Goal: Transaction & Acquisition: Complete application form

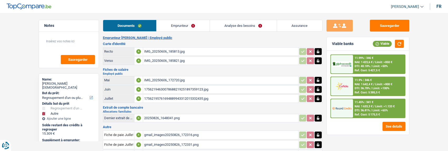
select select "refinancing"
select select "other"
select select "84"
select select "record credits"
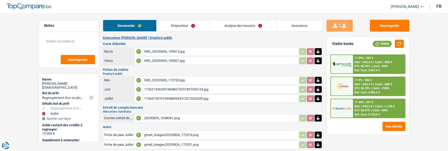
select select "84"
select select "refinancing"
select select "yes"
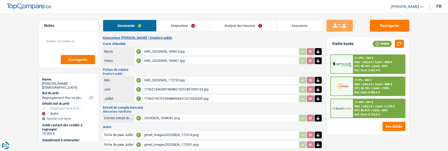
select select "other"
select select "not_answered"
select select "84"
click at [256, 27] on link "Analyse des besoins" at bounding box center [243, 25] width 67 height 11
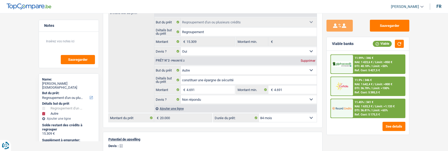
scroll to position [105, 0]
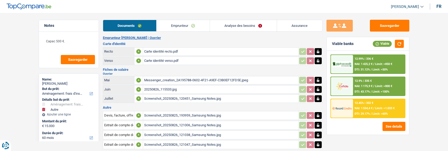
select select "movingOrInstallation"
select select "other"
select select "60"
select select "cofidis"
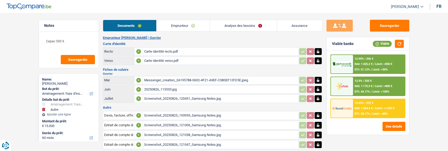
select select "60"
select select "movingOrInstallation"
select select "false"
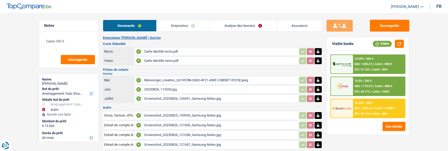
select select "other"
select select "60"
click at [263, 25] on link "Analyse des besoins" at bounding box center [243, 25] width 67 height 11
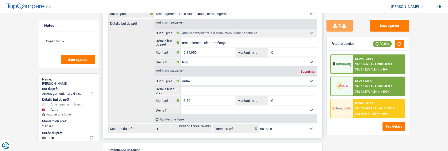
scroll to position [79, 0]
click at [305, 70] on div "Supprimer" at bounding box center [307, 71] width 17 height 3
type input "14.950"
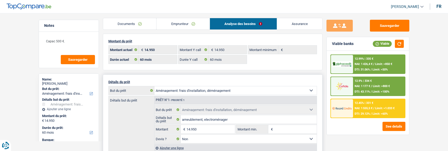
scroll to position [0, 0]
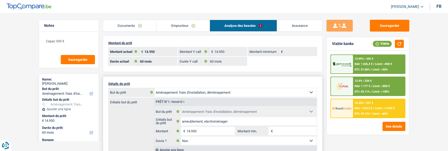
click at [378, 103] on div "12.45% | 331 € NAI: 1 555,5 € / Limit: >1.033 € DTI: 29.12% / Limit: <60%" at bounding box center [379, 108] width 52 height 18
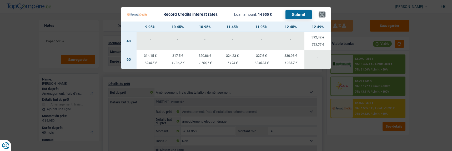
click at [321, 13] on button "×" at bounding box center [322, 14] width 6 height 5
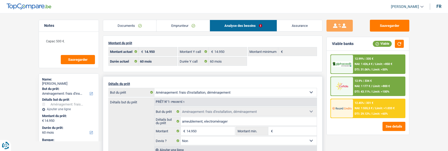
click at [171, 25] on link "Emprunteur" at bounding box center [183, 25] width 53 height 11
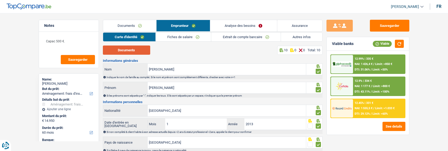
click at [145, 52] on button "Documents" at bounding box center [126, 50] width 47 height 9
click at [228, 36] on link "Extrait de compte bancaire" at bounding box center [245, 37] width 69 height 9
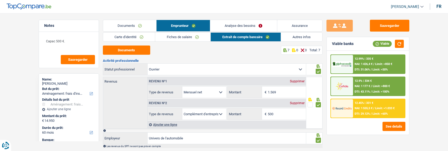
click at [209, 115] on select "Allocation d'handicap Allocations chômage Allocations familiales Chèques repas …" at bounding box center [204, 113] width 44 height 11
click at [143, 52] on button "Documents" at bounding box center [126, 50] width 47 height 9
click at [248, 28] on link "Analyse des besoins" at bounding box center [243, 25] width 67 height 11
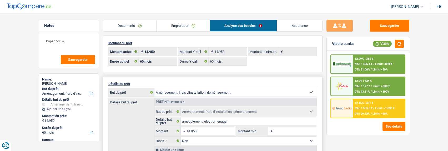
scroll to position [26, 0]
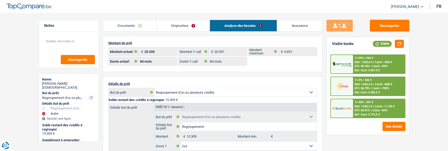
select select "refinancing"
select select "other"
select select "84"
select select "record credits"
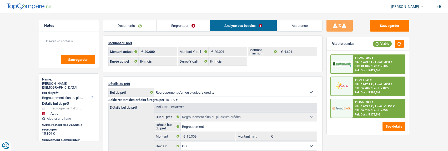
select select "publicEmployee"
select select "familyAllowances"
select select "netSalary"
select select "mealVouchers"
select select "BE"
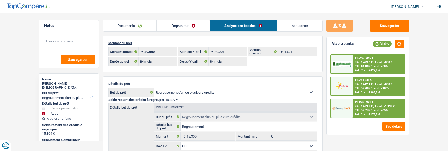
select select "84"
select select "refinancing"
select select "yes"
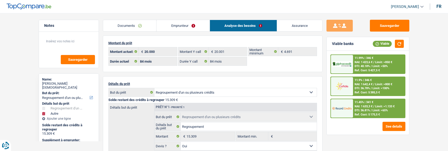
select select "other"
select select "not_answered"
select select "84"
click at [198, 26] on link "Emprunteur" at bounding box center [183, 25] width 53 height 11
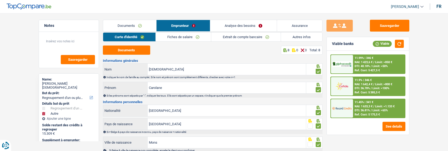
click at [237, 38] on link "Extrait de compte bancaire" at bounding box center [245, 37] width 69 height 9
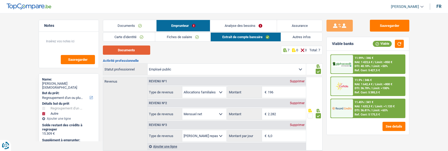
click at [136, 52] on button "Documents" at bounding box center [126, 50] width 47 height 9
click at [133, 36] on link "Carte d'identité" at bounding box center [129, 37] width 52 height 9
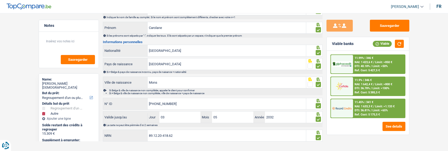
scroll to position [67, 0]
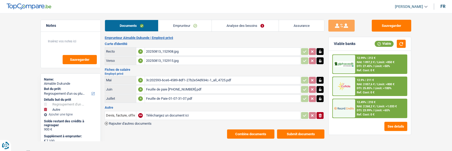
select select "refinancing"
select select "other"
select select "48"
select select "record credits"
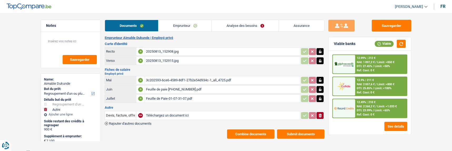
click at [260, 28] on link "Analyse des besoins" at bounding box center [245, 25] width 67 height 11
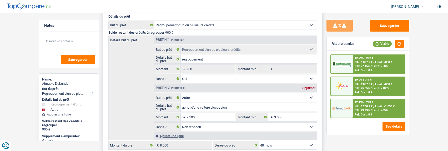
scroll to position [79, 0]
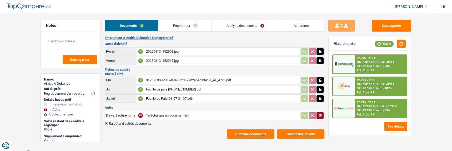
select select "refinancing"
select select "other"
select select "48"
select select "record credits"
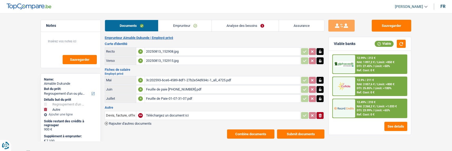
click at [258, 24] on link "Analyse des besoins" at bounding box center [245, 25] width 67 height 11
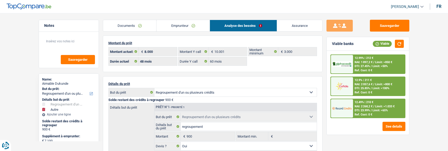
click at [186, 27] on link "Emprunteur" at bounding box center [183, 25] width 53 height 11
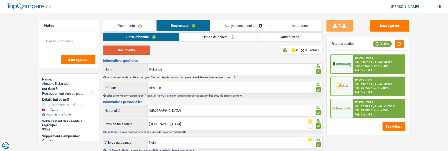
click at [142, 48] on button "Documents" at bounding box center [126, 50] width 47 height 9
click at [219, 36] on link "Fiches de salaire" at bounding box center [218, 37] width 78 height 9
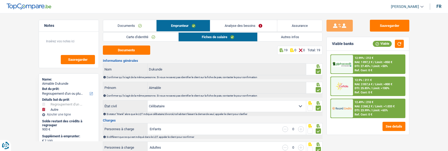
click at [258, 25] on link "Analyse des besoins" at bounding box center [243, 25] width 67 height 11
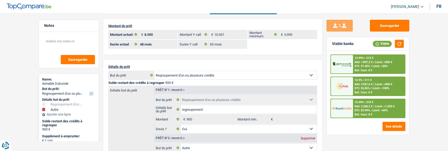
scroll to position [26, 0]
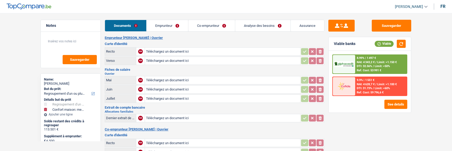
select select "refinancing"
select select "household"
select select "120"
select select "alphacredit"
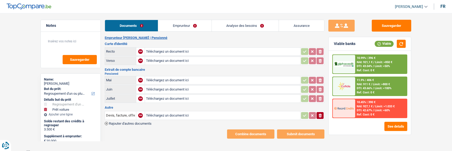
select select "refinancing"
select select "car"
select select "84"
type input "C:\fakepath\ID Rec Guns.jpeg"
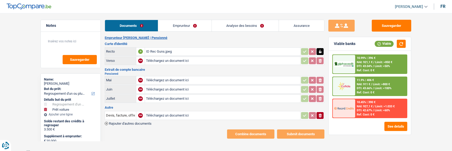
type input "C:\fakepath\ID Ver Guns.jpeg"
type input "C:\fakepath\SFP 06.jpeg"
type input "C:\fakepath\SFP 07.jpeg"
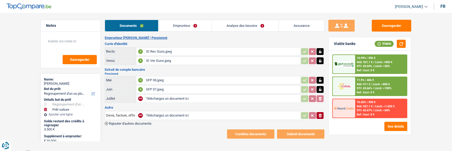
type input "C:\fakepath\SFP 08.jpeg"
click at [321, 114] on icon "button" at bounding box center [320, 116] width 3 height 4
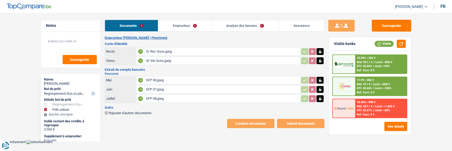
click at [194, 24] on link "Emprunteur" at bounding box center [184, 25] width 53 height 11
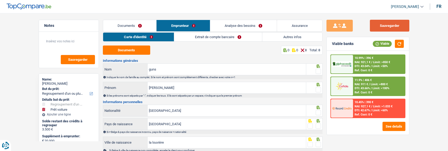
click at [399, 28] on button "Sauvegarder" at bounding box center [389, 26] width 39 height 12
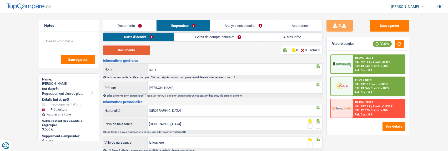
click at [124, 48] on button "Documents" at bounding box center [126, 50] width 47 height 9
drag, startPoint x: 319, startPoint y: 71, endPoint x: 318, endPoint y: 75, distance: 4.8
click at [319, 71] on span at bounding box center [318, 71] width 5 height 5
click at [0, 0] on input "radio" at bounding box center [0, 0] width 0 height 0
click at [319, 88] on span at bounding box center [318, 89] width 5 height 5
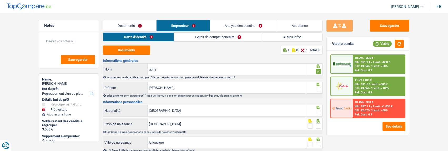
click at [0, 0] on input "radio" at bounding box center [0, 0] width 0 height 0
drag, startPoint x: 316, startPoint y: 111, endPoint x: 317, endPoint y: 120, distance: 8.7
click at [317, 115] on div at bounding box center [318, 112] width 5 height 7
drag, startPoint x: 319, startPoint y: 125, endPoint x: 299, endPoint y: 122, distance: 20.3
click at [318, 125] on span at bounding box center [318, 125] width 5 height 5
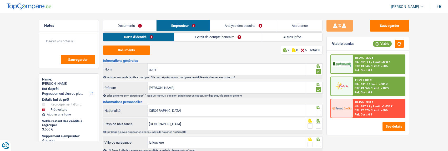
click at [0, 0] on input "radio" at bounding box center [0, 0] width 0 height 0
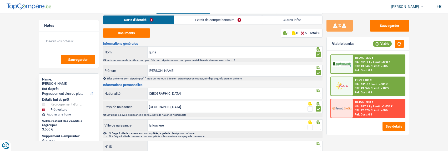
scroll to position [53, 0]
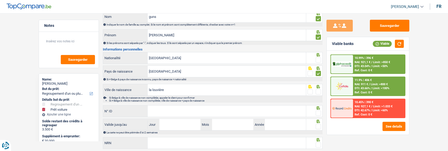
click at [319, 57] on span at bounding box center [318, 59] width 5 height 5
click at [0, 0] on input "radio" at bounding box center [0, 0] width 0 height 0
drag, startPoint x: 317, startPoint y: 90, endPoint x: 315, endPoint y: 94, distance: 4.9
click at [317, 92] on span at bounding box center [318, 91] width 5 height 5
click at [0, 0] on input "radio" at bounding box center [0, 0] width 0 height 0
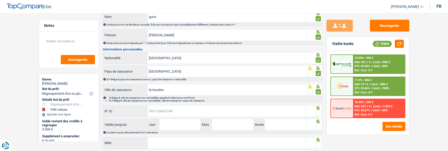
click at [239, 108] on input "N° ID" at bounding box center [227, 110] width 158 height 11
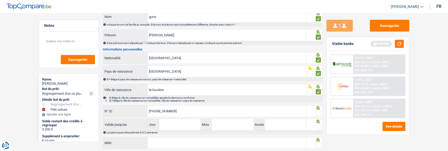
type input "595-2668102-38"
drag, startPoint x: 317, startPoint y: 112, endPoint x: 314, endPoint y: 120, distance: 9.1
click at [317, 113] on span at bounding box center [318, 112] width 5 height 5
click at [0, 0] on input "radio" at bounding box center [0, 0] width 0 height 0
click at [177, 127] on input "Jour" at bounding box center [179, 124] width 41 height 11
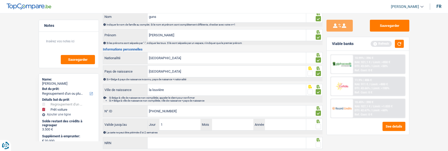
type input "19"
type input "08"
type input "2034"
click at [318, 125] on span at bounding box center [318, 126] width 5 height 5
click at [0, 0] on input "radio" at bounding box center [0, 0] width 0 height 0
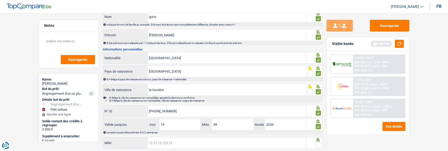
click at [245, 142] on input "NRN" at bounding box center [227, 142] width 158 height 11
click at [189, 142] on input "NRN" at bounding box center [227, 142] width 158 height 11
click at [169, 142] on input "55.05" at bounding box center [227, 142] width 158 height 11
type input "55.05.03-115.15"
click at [319, 144] on span at bounding box center [318, 144] width 5 height 5
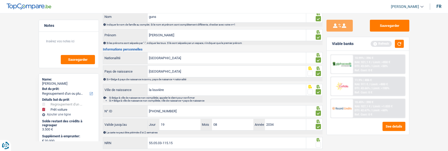
click at [0, 0] on input "radio" at bounding box center [0, 0] width 0 height 0
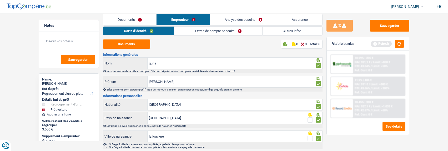
scroll to position [0, 0]
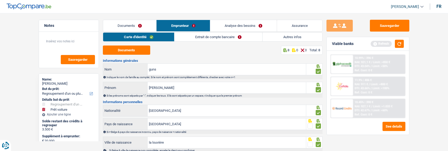
click at [211, 37] on link "Extrait de compte bancaire" at bounding box center [218, 37] width 88 height 9
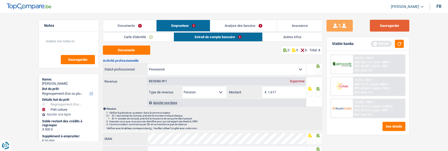
click at [394, 23] on button "Sauvegarder" at bounding box center [389, 26] width 39 height 12
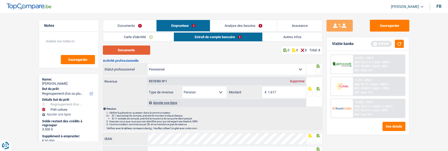
click at [135, 49] on button "Documents" at bounding box center [126, 50] width 47 height 9
drag, startPoint x: 319, startPoint y: 71, endPoint x: 320, endPoint y: 79, distance: 8.2
click at [319, 73] on div at bounding box center [318, 71] width 5 height 7
click at [317, 95] on span at bounding box center [318, 93] width 5 height 5
click at [0, 0] on input "radio" at bounding box center [0, 0] width 0 height 0
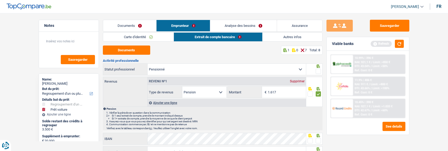
click at [318, 70] on span at bounding box center [318, 71] width 5 height 5
click at [0, 0] on input "radio" at bounding box center [0, 0] width 0 height 0
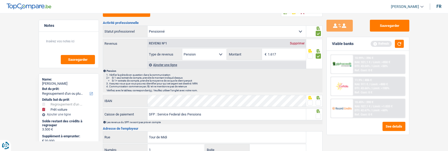
scroll to position [105, 0]
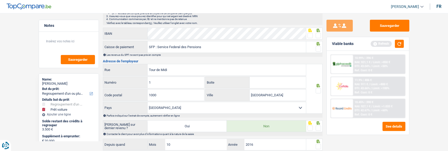
click at [310, 36] on span at bounding box center [309, 35] width 5 height 5
click at [0, 0] on input "radio" at bounding box center [0, 0] width 0 height 0
click at [320, 48] on span at bounding box center [318, 48] width 5 height 5
click at [0, 0] on input "radio" at bounding box center [0, 0] width 0 height 0
click at [317, 90] on span at bounding box center [318, 90] width 5 height 5
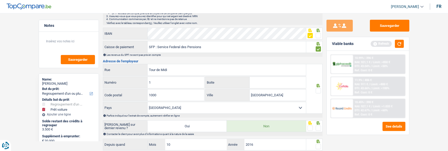
click at [0, 0] on input "radio" at bounding box center [0, 0] width 0 height 0
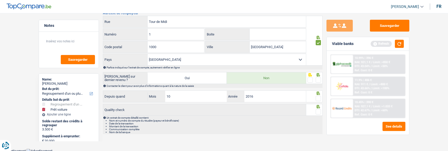
scroll to position [154, 0]
drag, startPoint x: 317, startPoint y: 78, endPoint x: 319, endPoint y: 84, distance: 5.9
click at [317, 80] on span at bounding box center [318, 79] width 5 height 5
click at [0, 0] on input "radio" at bounding box center [0, 0] width 0 height 0
drag, startPoint x: 318, startPoint y: 97, endPoint x: 322, endPoint y: 107, distance: 11.2
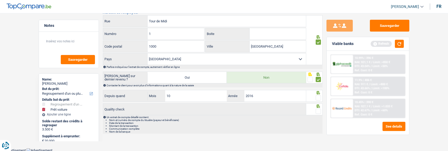
click at [318, 97] on span at bounding box center [318, 97] width 5 height 5
click at [0, 0] on input "radio" at bounding box center [0, 0] width 0 height 0
click at [318, 111] on span at bounding box center [318, 111] width 5 height 5
click at [0, 0] on input "radio" at bounding box center [0, 0] width 0 height 0
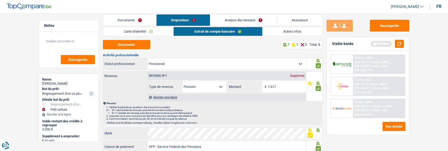
scroll to position [0, 0]
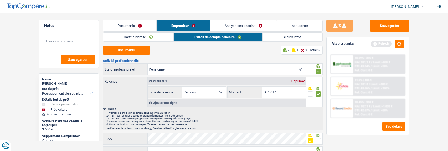
click at [286, 39] on link "Autres infos" at bounding box center [293, 37] width 60 height 9
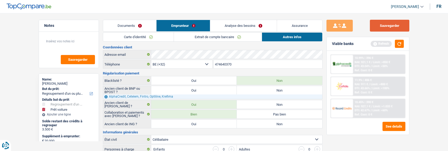
click at [387, 27] on button "Sauvegarder" at bounding box center [389, 26] width 39 height 12
click at [261, 24] on link "Analyse des besoins" at bounding box center [243, 25] width 67 height 11
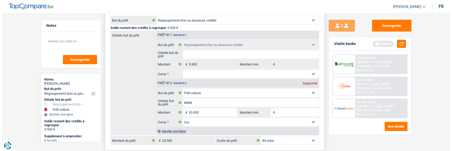
scroll to position [79, 0]
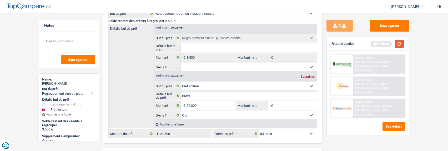
click at [400, 45] on button "button" at bounding box center [399, 44] width 9 height 8
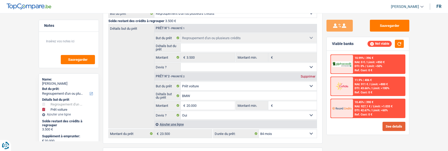
click at [394, 125] on button "See details" at bounding box center [393, 126] width 23 height 9
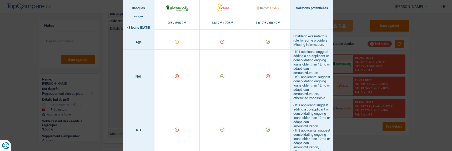
scroll to position [210, 0]
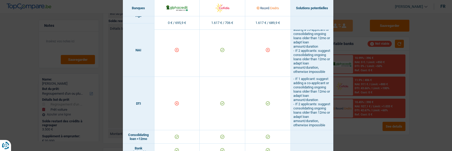
click at [352, 116] on div "Banks conditions × Banques Solutions potentielles Revenus / Charges 0 € / 695,9…" at bounding box center [226, 75] width 452 height 151
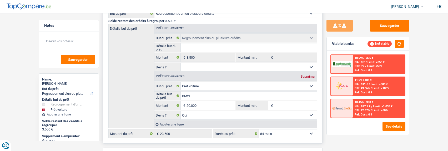
click at [221, 86] on select "Confort maison: meubles, textile, peinture, électroménager, outillage non-profe…" at bounding box center [249, 86] width 136 height 8
select select "household"
click at [181, 82] on select "Confort maison: meubles, textile, peinture, électroménager, outillage non-profe…" at bounding box center [249, 86] width 136 height 8
select select "household"
type input "0"
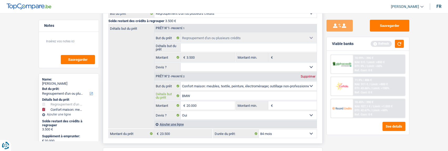
click at [201, 94] on input "BMW" at bounding box center [249, 96] width 136 height 8
type input "B"
type input "BMW"
click at [268, 87] on select "Confort maison: meubles, textile, peinture, électroménager, outillage non-profe…" at bounding box center [249, 86] width 136 height 8
select select "car"
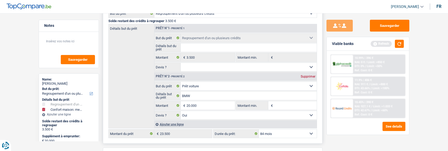
click at [181, 82] on select "Confort maison: meubles, textile, peinture, électroménager, outillage non-profe…" at bounding box center [249, 86] width 136 height 8
select select "car"
drag, startPoint x: 206, startPoint y: 105, endPoint x: 211, endPoint y: 86, distance: 20.2
click at [206, 105] on input "20.000" at bounding box center [210, 105] width 48 height 8
type input "2"
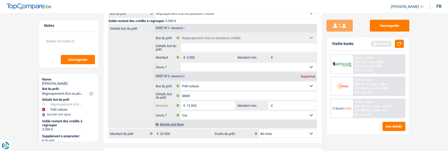
type input "15.000"
type input "18.500"
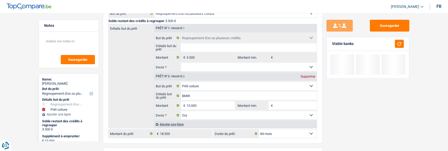
click at [253, 143] on div "Montant du prêt 18.500 € Montant actuel: 23.500 € Montant Y call 0 € Montant mi…" at bounding box center [213, 120] width 220 height 326
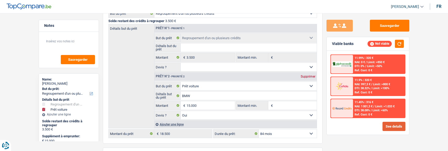
click at [386, 125] on button "See details" at bounding box center [393, 126] width 23 height 9
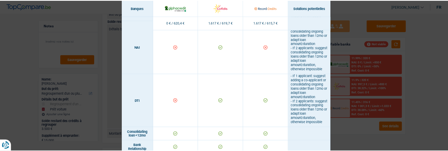
scroll to position [237, 0]
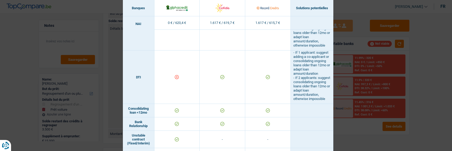
click at [408, 60] on div "Banks conditions × Banques Solutions potentielles Revenus / Charges 0 € / 620,4…" at bounding box center [226, 75] width 452 height 151
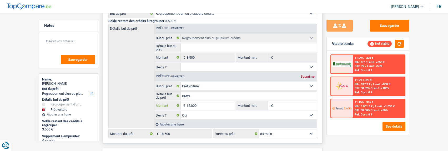
click at [208, 105] on input "15.000" at bounding box center [210, 105] width 48 height 8
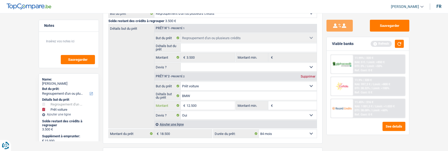
type input "12.500"
type input "16.000"
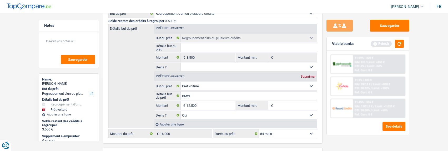
click at [418, 105] on main "Notes Sauvegarder Name: claude guns But du prêt: Confort maison: meubles, texti…" at bounding box center [224, 113] width 448 height 369
click at [401, 44] on button "button" at bounding box center [399, 44] width 9 height 8
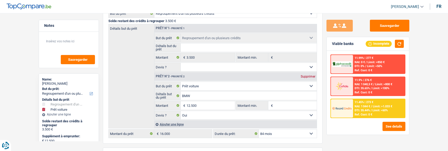
click at [366, 113] on div "11.45% | 273 € NAI: 1 044 € / Limit: >1.033 € DTI: 35.44% / Limit: <60% Ref. Co…" at bounding box center [379, 108] width 52 height 18
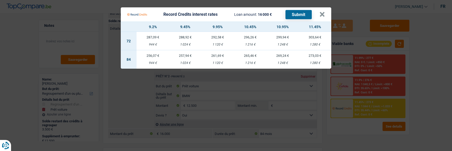
click at [155, 58] on td "256,07 € 944 €" at bounding box center [153, 59] width 32 height 18
select select "record credits"
type input "9,20"
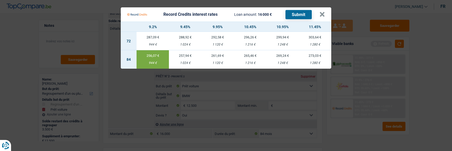
click at [295, 14] on button "Submit" at bounding box center [298, 14] width 26 height 9
click at [323, 12] on button "×" at bounding box center [322, 14] width 6 height 5
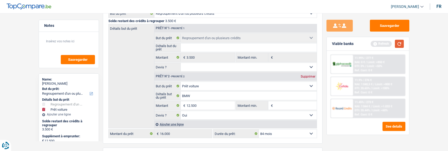
click at [402, 43] on button "button" at bounding box center [399, 44] width 9 height 8
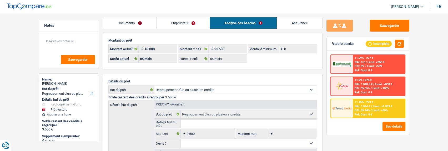
scroll to position [0, 0]
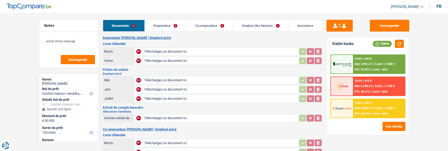
select select "household"
select select "120"
type input "C:\fakepath\DNI PAULA.pdf"
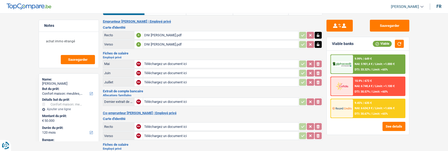
scroll to position [78, 0]
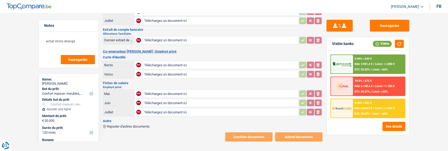
type input "C:\fakepath\ID Rec Bart.jpeg"
type input "C:\fakepath\ID Ver Bart.jpeg"
type input "C:\fakepath\BV-loonstrook-May2025.pdf.pdf"
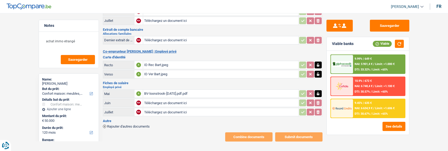
type input "C:\fakepath\BV-loonstrook-Jun2025.pdf.pdf"
type input "C:\fakepath\BV-loonstrookJul2025.pdf.pdf"
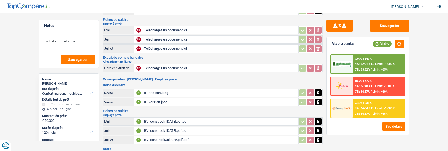
scroll to position [0, 0]
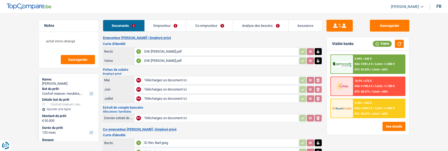
type input "C:\fakepath\07e940077d041d6208d34c1943b3011100005cc3 2.pdf"
type input "C:\fakepath\07e9200684e5552500792c056f67714600019e69.pdf"
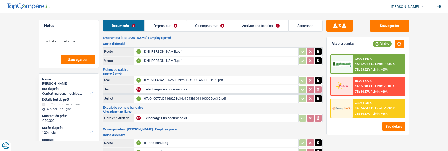
click at [318, 97] on icon "button" at bounding box center [318, 98] width 2 height 3
click at [318, 97] on icon "ionicons-v5-e" at bounding box center [318, 98] width 4 height 5
type input "C:\fakepath\07e940077d041d6208d34c1943b3011100005cc3.pdf"
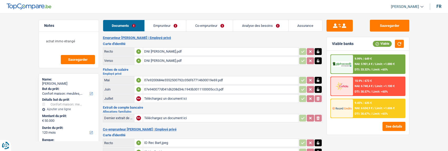
type input "C:\fakepath\07e940089d1184c00137f4512ce641450000c3c5.pdf"
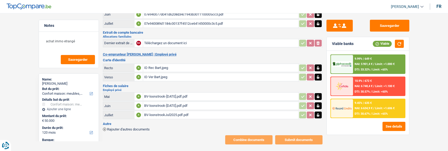
scroll to position [78, 0]
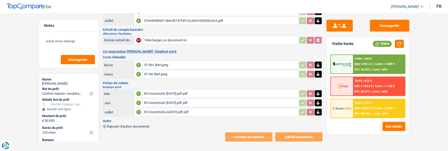
type input "C:\fakepath\filename 2.PDF"
click at [129, 125] on span "Rajouter d'autres documents" at bounding box center [128, 126] width 43 height 3
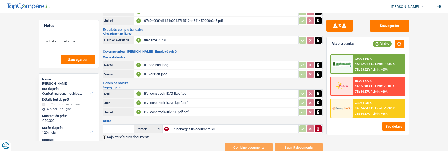
click at [123, 125] on input "text" at bounding box center [118, 129] width 29 height 8
click at [150, 136] on li "Dernier extrait de compte pour vos allocations familiales" at bounding box center [150, 139] width 89 height 7
type input "Dernier extrait de compte pour vos allocations familiales"
type input "C:\fakepath\filename 3.PDF"
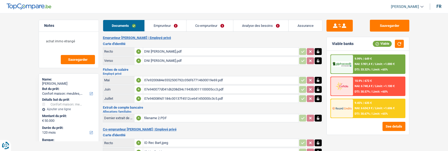
click at [169, 25] on link "Emprunteur" at bounding box center [166, 25] width 42 height 11
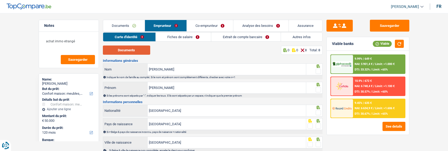
click at [130, 48] on button "Documents" at bounding box center [126, 50] width 47 height 9
click at [316, 71] on span at bounding box center [318, 71] width 5 height 5
click at [0, 0] on input "radio" at bounding box center [0, 0] width 0 height 0
click at [318, 89] on span at bounding box center [318, 89] width 5 height 5
click at [0, 0] on input "radio" at bounding box center [0, 0] width 0 height 0
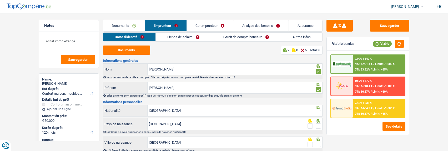
scroll to position [26, 0]
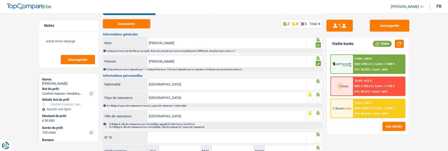
click at [316, 84] on span at bounding box center [318, 86] width 5 height 5
click at [0, 0] on input "radio" at bounding box center [0, 0] width 0 height 0
click at [318, 97] on span at bounding box center [318, 99] width 5 height 5
click at [0, 0] on input "radio" at bounding box center [0, 0] width 0 height 0
drag, startPoint x: 318, startPoint y: 117, endPoint x: 300, endPoint y: 127, distance: 20.0
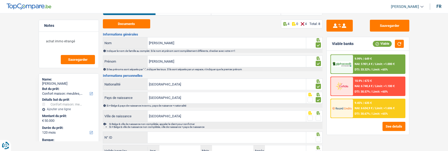
click at [318, 117] on span at bounding box center [318, 117] width 5 height 5
click at [0, 0] on input "radio" at bounding box center [0, 0] width 0 height 0
click at [241, 138] on input "N° ID" at bounding box center [227, 137] width 158 height 11
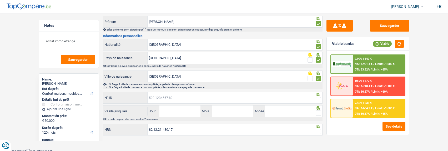
scroll to position [67, 0]
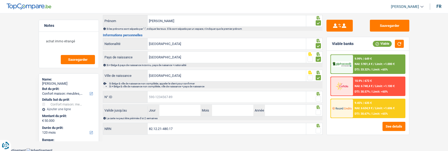
click at [197, 94] on input "N° ID" at bounding box center [227, 96] width 158 height 11
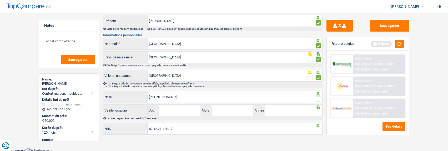
type input "595-0793468-26"
click at [316, 97] on span at bounding box center [318, 98] width 5 height 5
click at [0, 0] on input "radio" at bounding box center [0, 0] width 0 height 0
click at [178, 109] on input "Jour" at bounding box center [179, 110] width 41 height 11
type input "09"
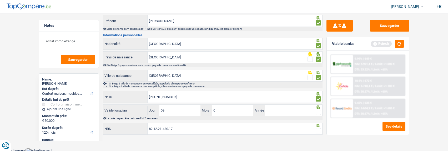
type input "03"
type input "2032"
drag, startPoint x: 317, startPoint y: 110, endPoint x: 280, endPoint y: 114, distance: 36.8
click at [316, 110] on span at bounding box center [318, 112] width 5 height 5
click at [0, 0] on input "radio" at bounding box center [0, 0] width 0 height 0
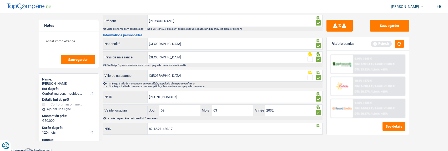
click at [319, 130] on span at bounding box center [318, 130] width 5 height 5
click at [0, 0] on input "radio" at bounding box center [0, 0] width 0 height 0
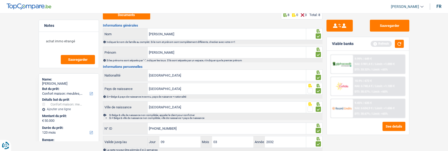
scroll to position [0, 0]
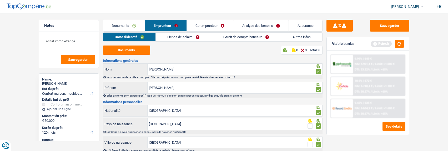
click at [190, 37] on link "Fiches de salaire" at bounding box center [183, 37] width 55 height 9
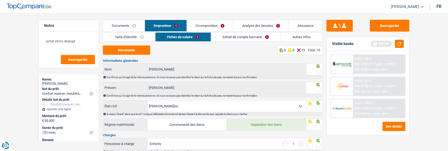
click at [316, 69] on span at bounding box center [318, 71] width 5 height 5
click at [0, 0] on input "radio" at bounding box center [0, 0] width 0 height 0
click at [317, 87] on span at bounding box center [318, 89] width 5 height 5
click at [0, 0] on input "radio" at bounding box center [0, 0] width 0 height 0
click at [316, 107] on span at bounding box center [318, 107] width 5 height 5
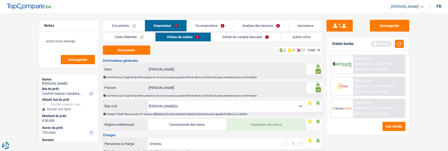
click at [0, 0] on input "radio" at bounding box center [0, 0] width 0 height 0
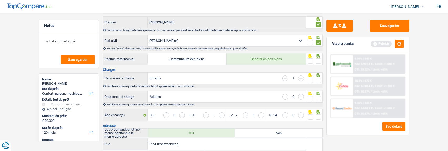
scroll to position [79, 0]
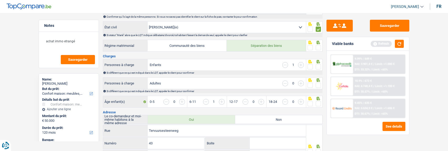
click at [319, 46] on span at bounding box center [318, 47] width 5 height 5
click at [0, 0] on input "radio" at bounding box center [0, 0] width 0 height 0
click at [320, 67] on span at bounding box center [318, 66] width 5 height 5
click at [0, 0] on input "radio" at bounding box center [0, 0] width 0 height 0
click at [316, 83] on span at bounding box center [318, 85] width 5 height 5
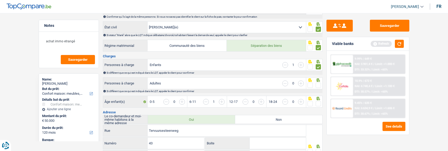
click at [0, 0] on input "radio" at bounding box center [0, 0] width 0 height 0
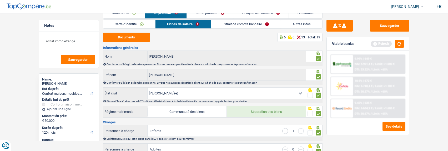
scroll to position [0, 0]
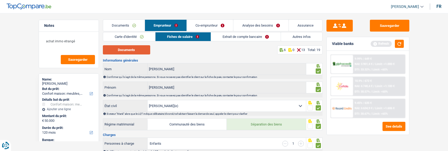
click at [120, 49] on button "Documents" at bounding box center [126, 49] width 47 height 9
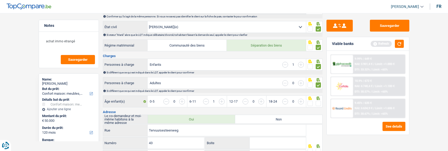
scroll to position [105, 0]
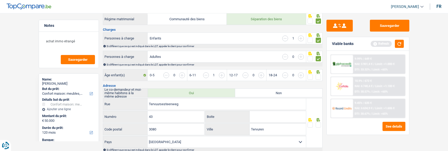
click at [317, 75] on span at bounding box center [318, 76] width 5 height 5
click at [0, 0] on input "radio" at bounding box center [0, 0] width 0 height 0
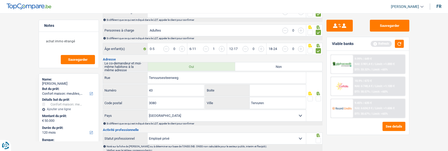
click at [317, 96] on span at bounding box center [318, 98] width 5 height 5
click at [0, 0] on input "radio" at bounding box center [0, 0] width 0 height 0
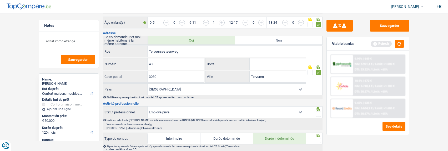
scroll to position [184, 0]
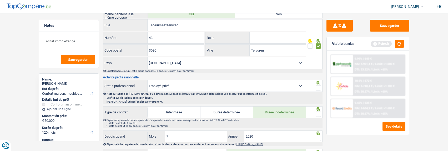
drag, startPoint x: 317, startPoint y: 87, endPoint x: 317, endPoint y: 100, distance: 13.7
click at [317, 92] on div "Ouvrier Employé privé Employé public Invalide Indépendant Pensionné Chômeur Mut…" at bounding box center [213, 92] width 220 height 24
click at [319, 114] on span at bounding box center [318, 114] width 5 height 5
click at [0, 0] on input "radio" at bounding box center [0, 0] width 0 height 0
click at [318, 85] on span at bounding box center [318, 87] width 5 height 5
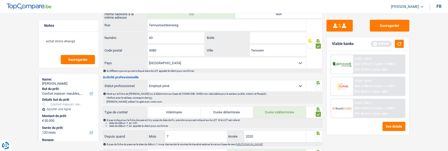
click at [0, 0] on input "radio" at bounding box center [0, 0] width 0 height 0
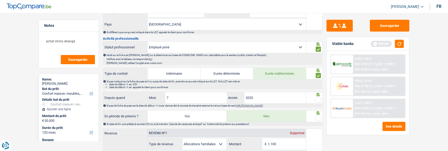
scroll to position [237, 0]
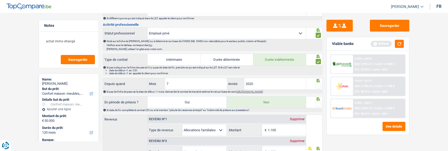
click at [317, 83] on div at bounding box center [318, 86] width 5 height 7
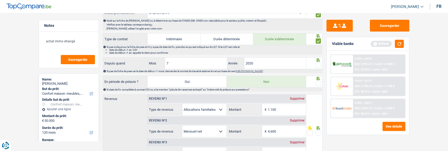
scroll to position [290, 0]
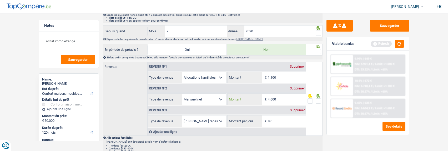
click at [286, 97] on input "4.600" at bounding box center [287, 99] width 38 height 11
type input "4.562"
click at [316, 98] on span at bounding box center [318, 100] width 5 height 5
click at [0, 0] on input "radio" at bounding box center [0, 0] width 0 height 0
click at [318, 49] on span at bounding box center [318, 51] width 5 height 5
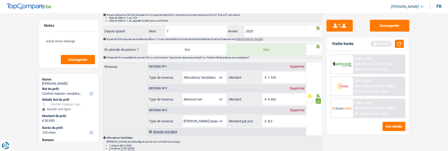
click at [0, 0] on input "radio" at bounding box center [0, 0] width 0 height 0
click at [319, 31] on span at bounding box center [318, 33] width 5 height 5
click at [0, 0] on input "radio" at bounding box center [0, 0] width 0 height 0
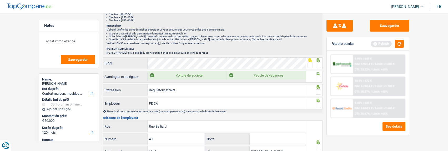
scroll to position [421, 0]
click at [320, 63] on span at bounding box center [318, 64] width 5 height 5
click at [0, 0] on input "radio" at bounding box center [0, 0] width 0 height 0
click at [316, 76] on label at bounding box center [318, 78] width 5 height 5
click at [0, 0] on input "radio" at bounding box center [0, 0] width 0 height 0
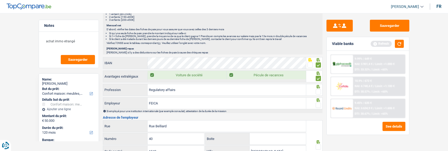
click at [318, 89] on span at bounding box center [318, 91] width 5 height 5
click at [0, 0] on input "radio" at bounding box center [0, 0] width 0 height 0
click at [316, 103] on span at bounding box center [318, 105] width 5 height 5
click at [0, 0] on input "radio" at bounding box center [0, 0] width 0 height 0
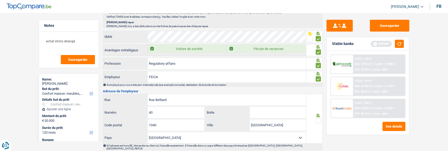
scroll to position [474, 0]
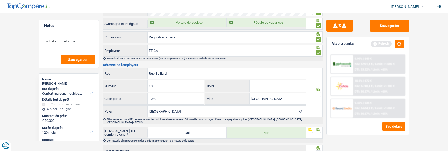
click at [316, 92] on span at bounding box center [318, 94] width 5 height 5
click at [0, 0] on input "radio" at bounding box center [0, 0] width 0 height 0
click at [281, 90] on div "Boite" at bounding box center [255, 86] width 102 height 13
click at [280, 86] on input "Boite" at bounding box center [278, 85] width 56 height 11
type input "10"
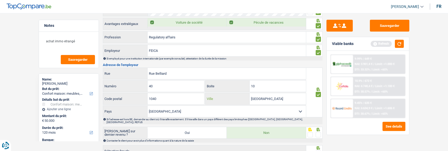
drag, startPoint x: 275, startPoint y: 100, endPoint x: 235, endPoint y: 102, distance: 40.3
click at [235, 102] on div "Etterbeek Ville" at bounding box center [255, 98] width 100 height 11
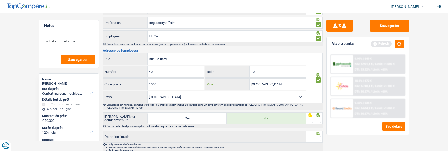
scroll to position [500, 0]
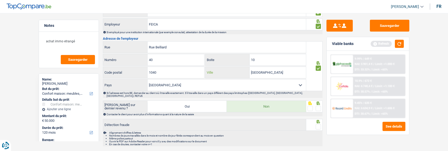
type input "[GEOGRAPHIC_DATA]"
click at [320, 106] on span at bounding box center [318, 108] width 5 height 5
click at [0, 0] on input "radio" at bounding box center [0, 0] width 0 height 0
click at [316, 124] on span at bounding box center [318, 126] width 5 height 5
click at [0, 0] on input "radio" at bounding box center [0, 0] width 0 height 0
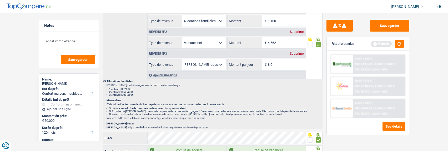
scroll to position [342, 0]
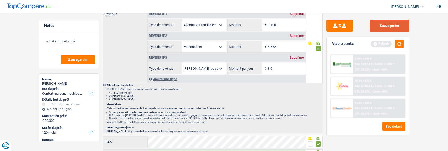
click at [382, 28] on button "Sauvegarder" at bounding box center [389, 26] width 39 height 12
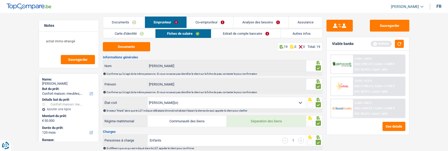
scroll to position [0, 0]
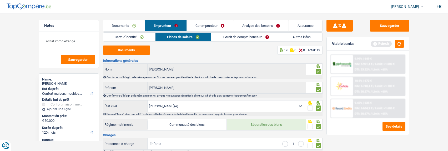
click at [250, 37] on link "Extrait de compte bancaire" at bounding box center [245, 37] width 69 height 9
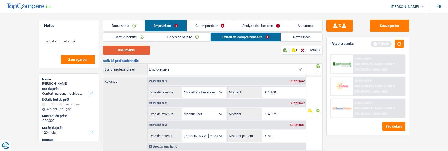
click at [127, 52] on button "Documents" at bounding box center [126, 50] width 47 height 9
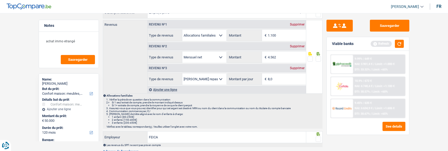
scroll to position [26, 0]
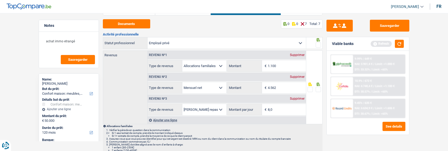
click at [318, 44] on span at bounding box center [318, 44] width 5 height 5
click at [0, 0] on input "radio" at bounding box center [0, 0] width 0 height 0
click at [318, 87] on span at bounding box center [318, 89] width 5 height 5
click at [0, 0] on input "radio" at bounding box center [0, 0] width 0 height 0
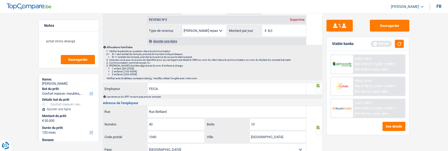
scroll to position [132, 0]
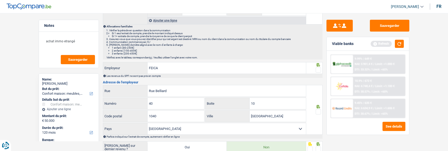
click at [316, 90] on div "Activité professionnelle Ouvrier Employé privé Employé public Invalide Indépend…" at bounding box center [213, 68] width 220 height 270
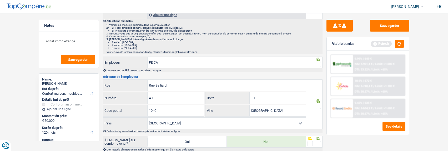
click at [320, 65] on span at bounding box center [318, 64] width 5 height 5
click at [0, 0] on input "radio" at bounding box center [0, 0] width 0 height 0
drag, startPoint x: 316, startPoint y: 105, endPoint x: 311, endPoint y: 108, distance: 6.4
click at [316, 105] on span at bounding box center [318, 106] width 5 height 5
click at [0, 0] on input "radio" at bounding box center [0, 0] width 0 height 0
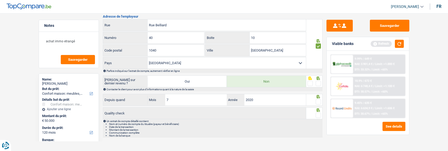
scroll to position [196, 0]
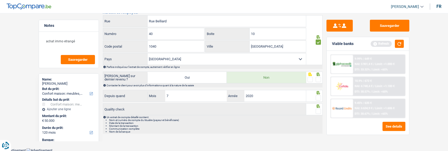
click at [319, 78] on span at bounding box center [318, 79] width 5 height 5
click at [0, 0] on input "radio" at bounding box center [0, 0] width 0 height 0
click at [319, 98] on span at bounding box center [318, 97] width 5 height 5
click at [0, 0] on input "radio" at bounding box center [0, 0] width 0 height 0
click at [319, 110] on span at bounding box center [318, 111] width 5 height 5
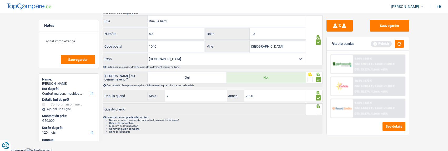
click at [0, 0] on input "radio" at bounding box center [0, 0] width 0 height 0
click at [396, 28] on button "Sauvegarder" at bounding box center [389, 26] width 39 height 12
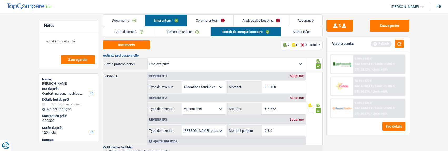
scroll to position [0, 0]
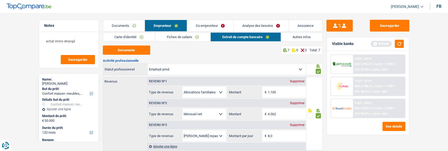
click at [218, 24] on link "Co-emprunteur" at bounding box center [210, 25] width 46 height 11
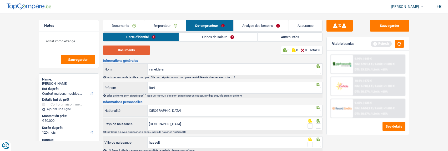
click at [139, 53] on button "Documents" at bounding box center [126, 50] width 47 height 9
drag, startPoint x: 317, startPoint y: 69, endPoint x: 318, endPoint y: 72, distance: 3.8
click at [317, 69] on span at bounding box center [318, 71] width 5 height 5
click at [0, 0] on input "radio" at bounding box center [0, 0] width 0 height 0
drag, startPoint x: 317, startPoint y: 87, endPoint x: 317, endPoint y: 107, distance: 19.5
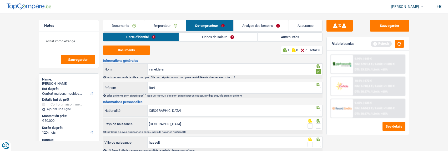
click at [317, 88] on span at bounding box center [318, 89] width 5 height 5
click at [0, 0] on input "radio" at bounding box center [0, 0] width 0 height 0
drag, startPoint x: 316, startPoint y: 112, endPoint x: 318, endPoint y: 118, distance: 5.8
click at [317, 113] on span at bounding box center [318, 112] width 5 height 5
click at [0, 0] on input "radio" at bounding box center [0, 0] width 0 height 0
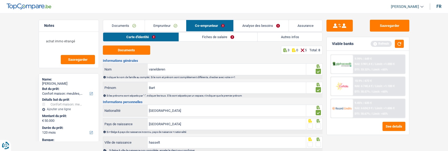
click at [319, 125] on span at bounding box center [318, 125] width 5 height 5
click at [0, 0] on input "radio" at bounding box center [0, 0] width 0 height 0
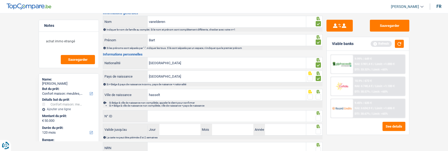
scroll to position [53, 0]
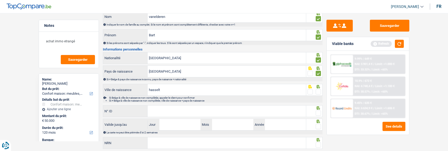
click at [318, 92] on span at bounding box center [318, 91] width 5 height 5
click at [0, 0] on input "radio" at bounding box center [0, 0] width 0 height 0
click at [264, 114] on input "N° ID" at bounding box center [227, 110] width 158 height 11
click at [261, 113] on input "N° ID" at bounding box center [227, 110] width 158 height 11
click at [270, 113] on input "N° ID" at bounding box center [227, 110] width 158 height 11
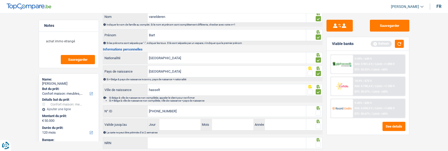
type input "595-2801535-96"
click at [317, 112] on span at bounding box center [318, 112] width 5 height 5
click at [0, 0] on input "radio" at bounding box center [0, 0] width 0 height 0
click at [178, 125] on input "Jour" at bounding box center [179, 124] width 41 height 11
type input "20"
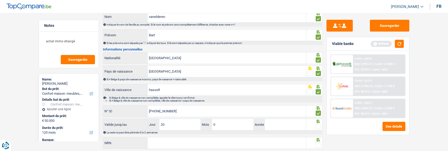
type input "09"
type input "2034"
click at [318, 125] on span at bounding box center [318, 126] width 5 height 5
click at [0, 0] on input "radio" at bounding box center [0, 0] width 0 height 0
click at [238, 139] on input "NRN" at bounding box center [227, 142] width 158 height 11
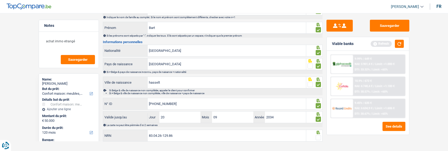
scroll to position [67, 0]
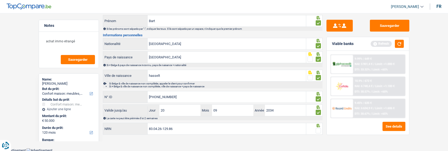
type input "83.04.26-129.86"
click at [319, 128] on span at bounding box center [318, 130] width 5 height 5
click at [0, 0] on input "radio" at bounding box center [0, 0] width 0 height 0
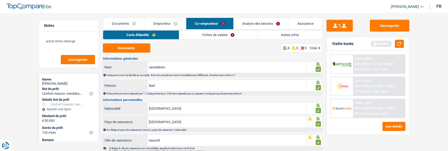
scroll to position [0, 0]
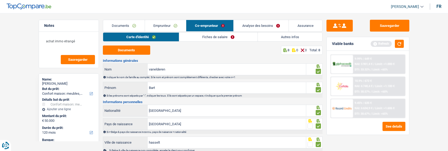
click at [223, 36] on link "Fiches de salaire" at bounding box center [218, 37] width 78 height 9
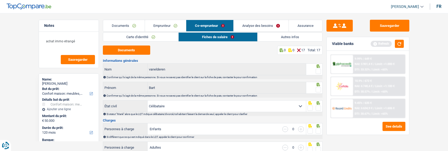
drag, startPoint x: 317, startPoint y: 71, endPoint x: 317, endPoint y: 77, distance: 6.0
click at [317, 71] on span at bounding box center [318, 71] width 5 height 5
click at [0, 0] on input "radio" at bounding box center [0, 0] width 0 height 0
drag, startPoint x: 317, startPoint y: 87, endPoint x: 232, endPoint y: 80, distance: 85.0
click at [317, 87] on span at bounding box center [318, 89] width 5 height 5
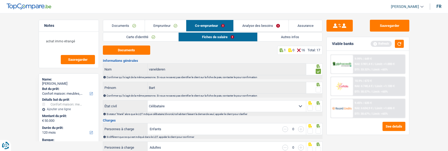
click at [0, 0] on input "radio" at bounding box center [0, 0] width 0 height 0
click at [127, 49] on button "Documents" at bounding box center [126, 50] width 47 height 9
click at [317, 106] on span at bounding box center [318, 107] width 5 height 5
click at [0, 0] on input "radio" at bounding box center [0, 0] width 0 height 0
click at [169, 26] on link "Emprunteur" at bounding box center [165, 25] width 41 height 11
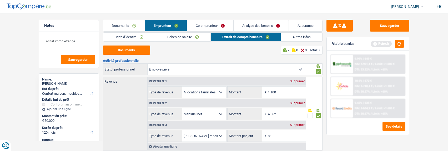
click at [198, 37] on link "Fiches de salaire" at bounding box center [182, 37] width 55 height 9
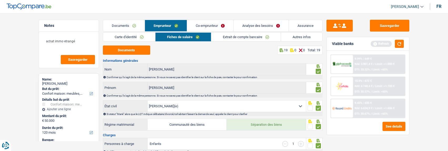
click at [225, 29] on link "Co-emprunteur" at bounding box center [210, 25] width 46 height 11
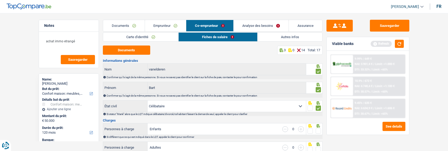
click at [169, 20] on link "Emprunteur" at bounding box center [165, 25] width 41 height 11
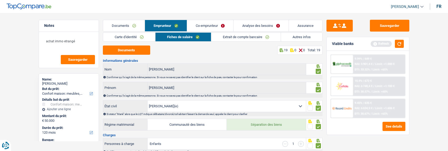
click at [296, 34] on link "Autres infos" at bounding box center [301, 37] width 41 height 9
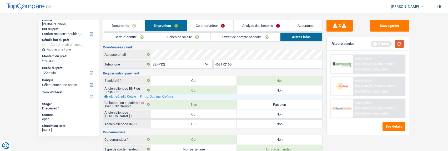
drag, startPoint x: 396, startPoint y: 44, endPoint x: 393, endPoint y: 46, distance: 3.8
click at [394, 46] on div "Refresh" at bounding box center [387, 44] width 33 height 8
click at [403, 43] on button "button" at bounding box center [399, 44] width 9 height 8
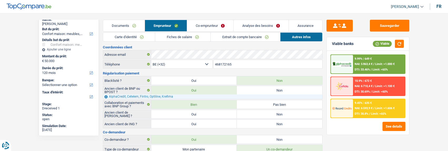
click at [184, 30] on link "Emprunteur" at bounding box center [166, 25] width 42 height 11
click at [185, 33] on link "Fiches de salaire" at bounding box center [182, 37] width 55 height 9
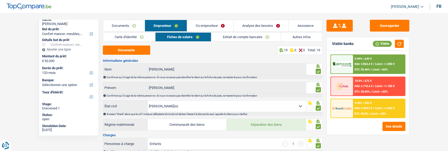
drag, startPoint x: 294, startPoint y: 34, endPoint x: 292, endPoint y: 37, distance: 4.0
click at [294, 34] on link "Autres infos" at bounding box center [301, 37] width 41 height 9
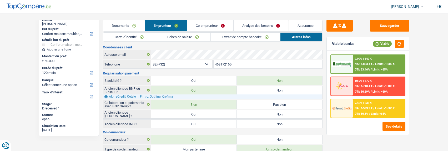
click at [216, 26] on link "Co-emprunteur" at bounding box center [210, 25] width 46 height 11
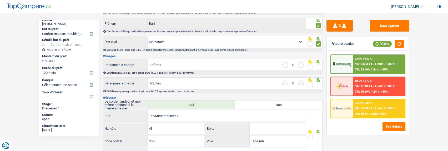
scroll to position [79, 0]
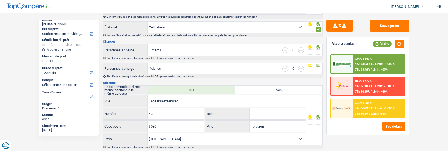
click at [319, 51] on span at bounding box center [318, 51] width 5 height 5
click at [0, 0] on input "radio" at bounding box center [0, 0] width 0 height 0
click at [320, 69] on span at bounding box center [318, 70] width 5 height 5
click at [0, 0] on input "radio" at bounding box center [0, 0] width 0 height 0
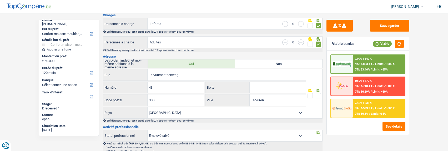
click at [318, 94] on span at bounding box center [318, 95] width 5 height 5
click at [0, 0] on input "radio" at bounding box center [0, 0] width 0 height 0
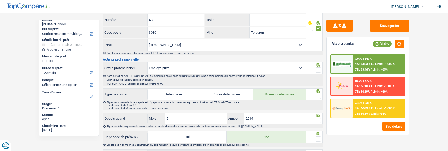
scroll to position [184, 0]
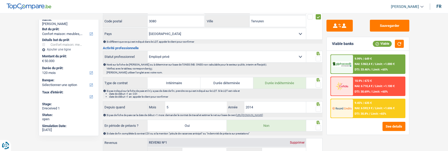
click at [318, 57] on span at bounding box center [318, 58] width 5 height 5
click at [0, 0] on input "radio" at bounding box center [0, 0] width 0 height 0
click at [319, 83] on span at bounding box center [318, 84] width 5 height 5
click at [0, 0] on input "radio" at bounding box center [0, 0] width 0 height 0
click at [317, 106] on div at bounding box center [318, 109] width 5 height 7
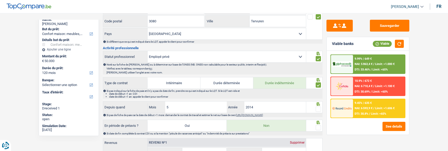
click at [319, 108] on span at bounding box center [318, 109] width 5 height 5
click at [0, 0] on input "radio" at bounding box center [0, 0] width 0 height 0
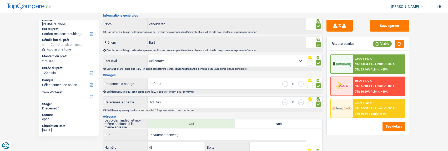
scroll to position [53, 0]
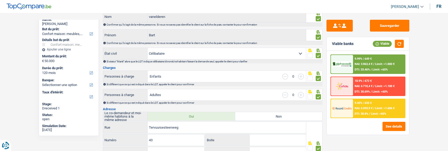
click at [243, 54] on select "Célibataire Marié(e) Cohabitant(e) légal(e) Divorcé(e) Veuf(ve) Séparé (de fait…" at bounding box center [227, 53] width 158 height 11
select select "cohabitation"
click at [148, 48] on select "Célibataire Marié(e) Cohabitant(e) légal(e) Divorcé(e) Veuf(ve) Séparé (de fait…" at bounding box center [227, 53] width 158 height 11
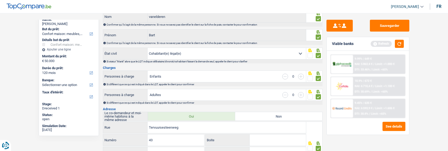
scroll to position [0, 0]
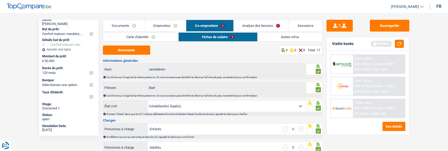
click at [284, 38] on link "Autres infos" at bounding box center [290, 37] width 65 height 9
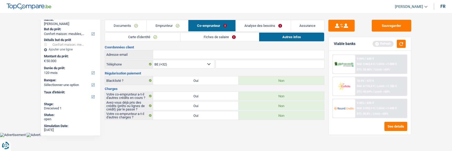
click at [229, 37] on link "Fiches de salaire" at bounding box center [219, 37] width 78 height 9
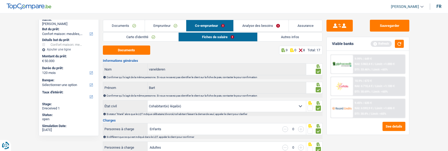
click at [172, 24] on link "Emprunteur" at bounding box center [165, 25] width 41 height 11
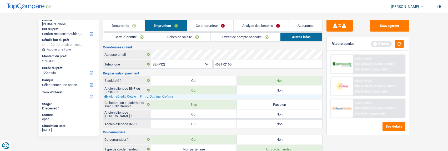
click at [268, 26] on link "Analyse des besoins" at bounding box center [261, 25] width 55 height 11
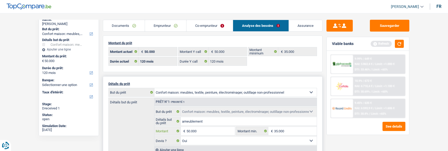
click at [217, 132] on input "50.000" at bounding box center [210, 131] width 48 height 8
click at [400, 42] on button "button" at bounding box center [399, 44] width 9 height 8
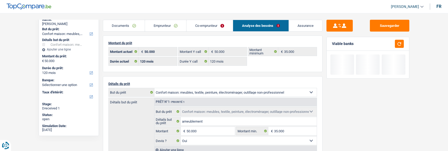
click at [216, 25] on link "Co-emprunteur" at bounding box center [209, 25] width 46 height 11
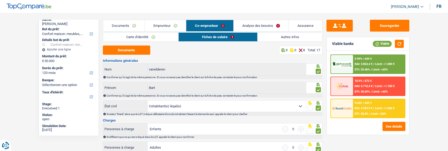
click at [160, 23] on link "Emprunteur" at bounding box center [165, 25] width 41 height 11
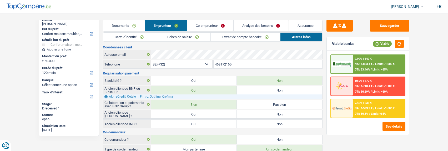
click at [188, 38] on link "Fiches de salaire" at bounding box center [182, 37] width 55 height 9
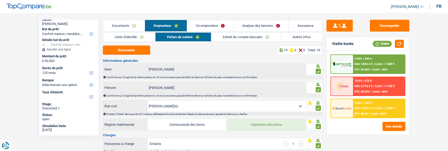
click at [208, 24] on link "Co-emprunteur" at bounding box center [210, 25] width 46 height 11
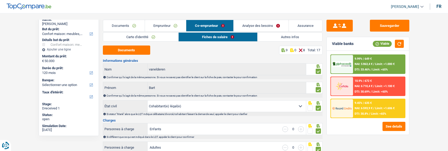
click at [295, 36] on link "Autres infos" at bounding box center [290, 37] width 65 height 9
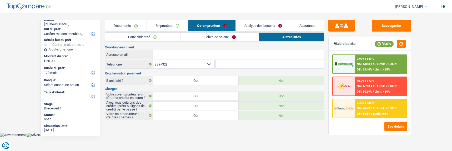
click at [165, 24] on link "Emprunteur" at bounding box center [167, 25] width 41 height 11
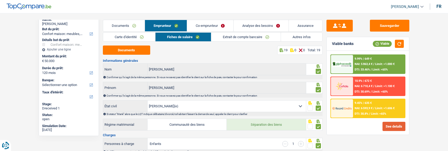
click at [389, 125] on button "See details" at bounding box center [393, 126] width 23 height 9
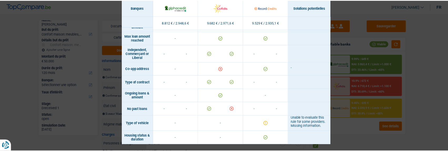
scroll to position [375, 0]
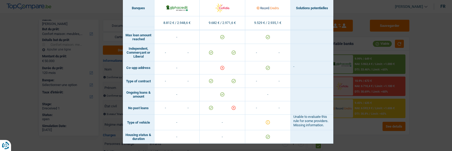
click at [347, 95] on div "Banks conditions × Banques Solutions potentielles Revenus / Charges 8.812 € / 2…" at bounding box center [226, 75] width 452 height 151
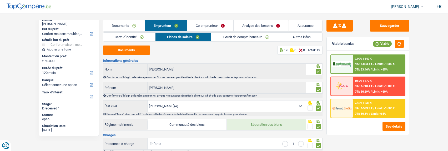
click at [306, 36] on link "Autres infos" at bounding box center [301, 37] width 41 height 9
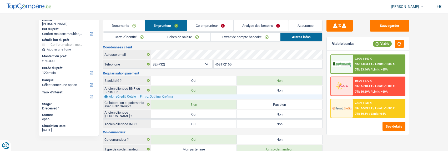
click at [122, 27] on link "Documents" at bounding box center [124, 25] width 42 height 11
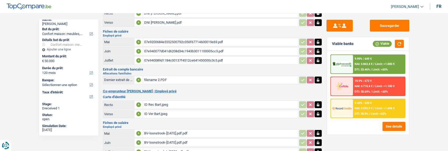
scroll to position [0, 0]
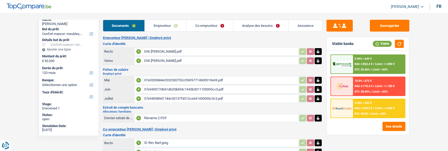
click at [198, 28] on link "Co-emprunteur" at bounding box center [209, 25] width 47 height 11
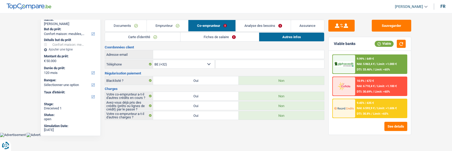
click at [215, 35] on link "Fiches de salaire" at bounding box center [219, 37] width 78 height 9
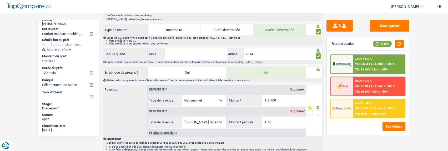
scroll to position [237, 0]
drag, startPoint x: 319, startPoint y: 73, endPoint x: 311, endPoint y: 80, distance: 10.6
click at [319, 73] on span at bounding box center [318, 74] width 5 height 5
click at [0, 0] on input "radio" at bounding box center [0, 0] width 0 height 0
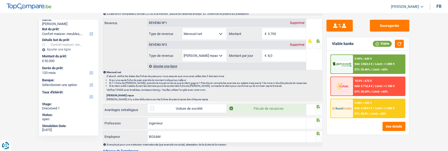
scroll to position [289, 0]
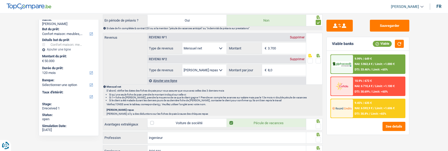
click at [317, 58] on span at bounding box center [318, 60] width 5 height 5
click at [0, 0] on input "radio" at bounding box center [0, 0] width 0 height 0
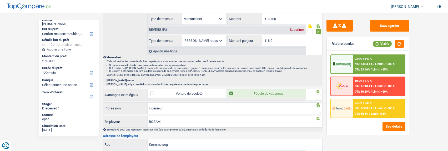
scroll to position [368, 0]
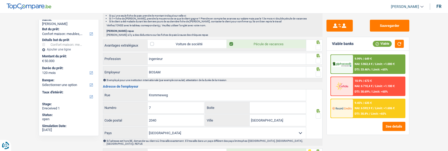
click at [319, 46] on span at bounding box center [318, 47] width 5 height 5
click at [0, 0] on input "radio" at bounding box center [0, 0] width 0 height 0
drag, startPoint x: 318, startPoint y: 58, endPoint x: 314, endPoint y: 68, distance: 11.3
click at [318, 59] on span at bounding box center [318, 60] width 5 height 5
click at [0, 0] on input "radio" at bounding box center [0, 0] width 0 height 0
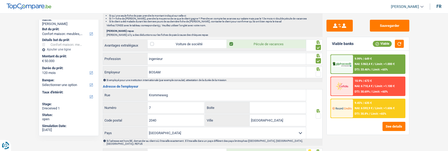
click at [318, 72] on span at bounding box center [318, 74] width 5 height 5
click at [0, 0] on input "radio" at bounding box center [0, 0] width 0 height 0
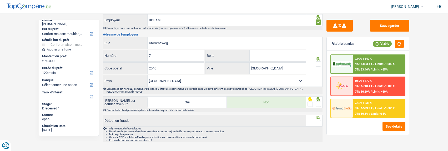
scroll to position [421, 0]
click at [317, 61] on span at bounding box center [318, 63] width 5 height 5
click at [0, 0] on input "radio" at bounding box center [0, 0] width 0 height 0
drag, startPoint x: 316, startPoint y: 99, endPoint x: 320, endPoint y: 109, distance: 10.6
click at [316, 101] on span at bounding box center [318, 103] width 5 height 5
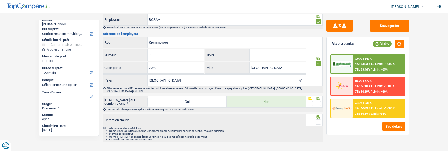
click at [0, 0] on input "radio" at bounding box center [0, 0] width 0 height 0
click at [317, 119] on div at bounding box center [318, 122] width 5 height 7
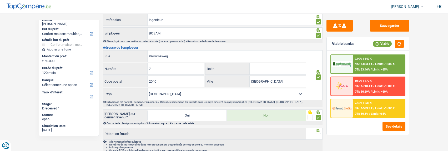
scroll to position [400, 0]
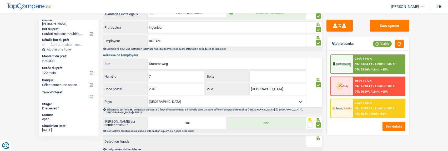
drag, startPoint x: 317, startPoint y: 137, endPoint x: 317, endPoint y: 134, distance: 2.9
click at [317, 136] on div at bounding box center [314, 141] width 16 height 12
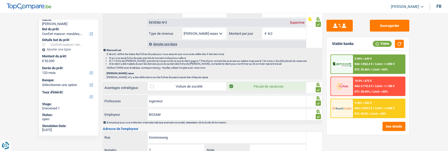
scroll to position [426, 0]
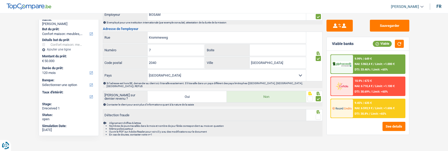
click at [315, 114] on fieldset at bounding box center [313, 117] width 13 height 7
click at [316, 114] on fieldset at bounding box center [313, 117] width 13 height 7
click at [321, 111] on div at bounding box center [314, 115] width 16 height 12
click at [319, 114] on span at bounding box center [318, 116] width 5 height 5
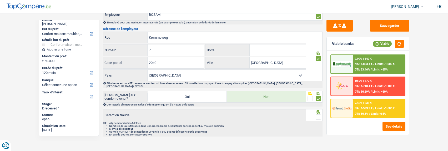
click at [0, 0] on input "radio" at bounding box center [0, 0] width 0 height 0
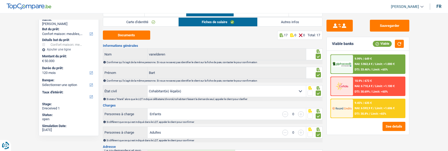
scroll to position [0, 0]
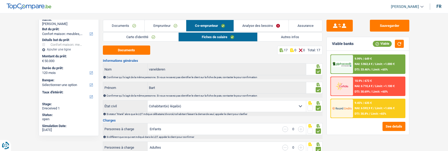
click at [131, 22] on link "Documents" at bounding box center [124, 25] width 42 height 11
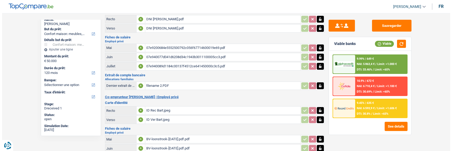
scroll to position [88, 0]
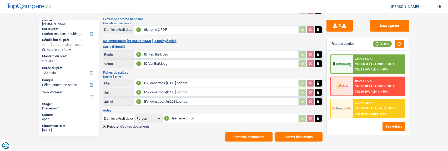
click at [249, 132] on button "Combine documents" at bounding box center [248, 136] width 47 height 9
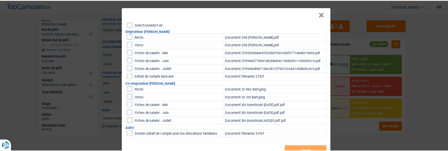
scroll to position [12, 0]
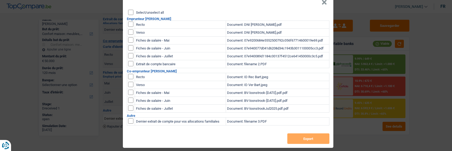
click at [129, 74] on input "checkbox" at bounding box center [130, 76] width 5 height 5
checkbox input "true"
click at [129, 82] on input "checkbox" at bounding box center [130, 84] width 5 height 5
checkbox input "true"
click at [128, 90] on input "checkbox" at bounding box center [130, 92] width 5 height 5
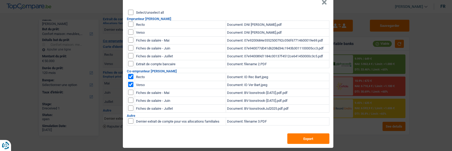
checkbox input "true"
click at [128, 97] on td at bounding box center [131, 101] width 8 height 8
click at [128, 98] on input "checkbox" at bounding box center [130, 100] width 5 height 5
checkbox input "true"
click at [128, 106] on input "checkbox" at bounding box center [130, 107] width 5 height 5
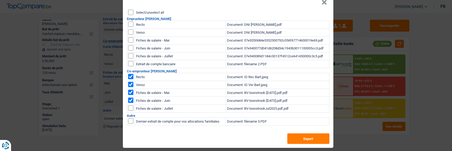
checkbox input "true"
click at [293, 134] on button "Export" at bounding box center [308, 138] width 42 height 11
click at [320, 3] on header "×" at bounding box center [228, 2] width 210 height 15
click at [322, 2] on button "×" at bounding box center [324, 2] width 6 height 5
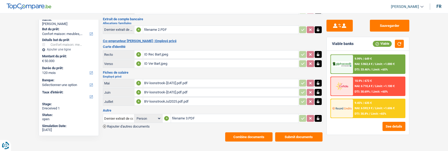
scroll to position [0, 0]
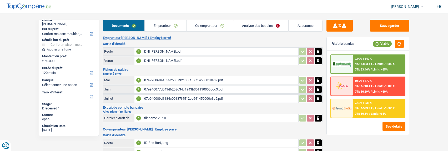
click at [168, 24] on link "Emprunteur" at bounding box center [166, 25] width 42 height 11
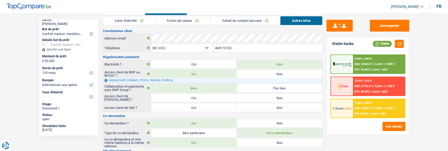
scroll to position [79, 0]
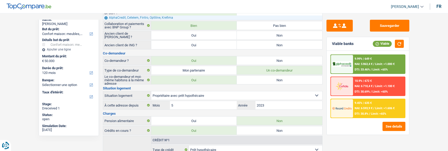
click at [279, 59] on label "Non" at bounding box center [279, 60] width 85 height 8
click at [279, 59] on input "Non" at bounding box center [279, 60] width 85 height 8
radio input "true"
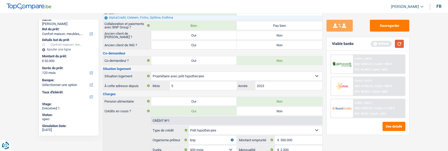
click at [398, 43] on button "button" at bounding box center [399, 44] width 9 height 8
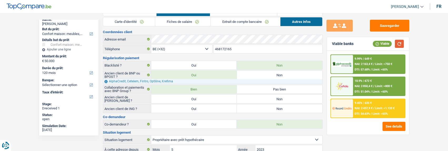
scroll to position [0, 0]
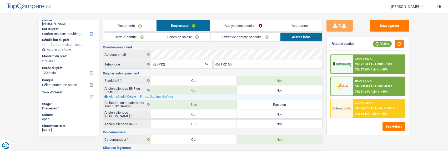
click at [253, 27] on link "Analyse des besoins" at bounding box center [243, 25] width 67 height 11
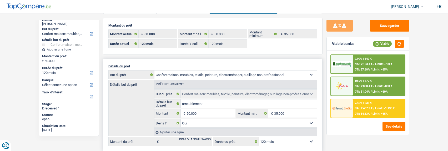
scroll to position [53, 0]
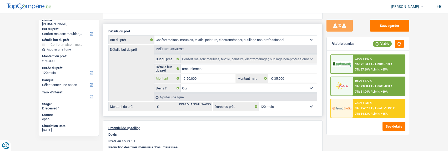
click at [219, 78] on input "50.000" at bounding box center [210, 78] width 48 height 8
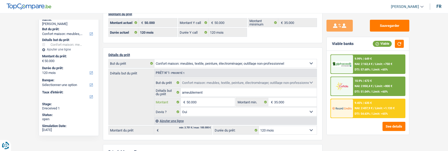
scroll to position [0, 0]
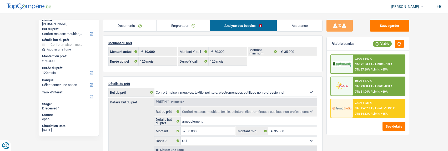
click at [196, 24] on link "Emprunteur" at bounding box center [183, 25] width 53 height 11
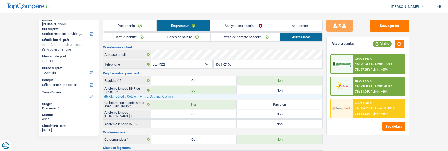
click at [262, 27] on link "Analyse des besoins" at bounding box center [243, 25] width 67 height 11
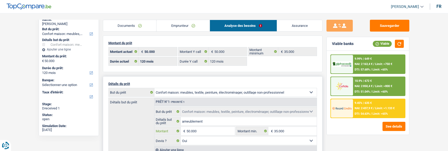
click at [208, 133] on input "50.000" at bounding box center [210, 131] width 48 height 8
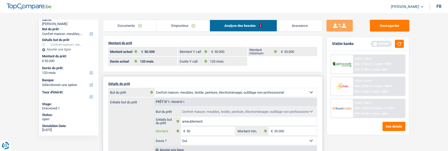
type input "5"
type input "40.000"
select select "144"
type input "40.000"
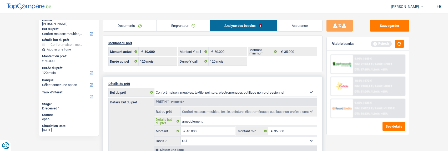
select select "144"
type input "40.000"
select select "144"
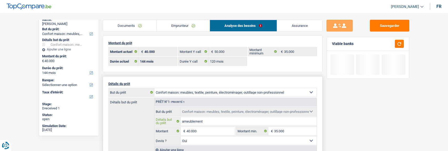
click at [211, 120] on input "ameublement" at bounding box center [249, 121] width 136 height 8
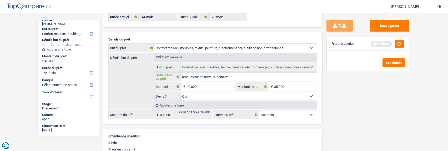
scroll to position [53, 0]
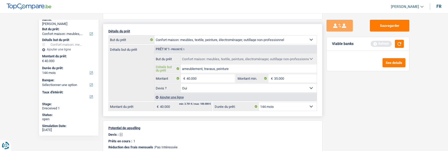
type input "ameublement, travaux, peinture"
click at [307, 105] on select "12 mois 18 mois 24 mois 30 mois 36 mois 42 mois 48 mois 60 mois 72 mois 84 mois…" at bounding box center [288, 106] width 58 height 8
select select "120"
click at [259, 102] on select "12 mois 18 mois 24 mois 30 mois 36 mois 42 mois 48 mois 60 mois 72 mois 84 mois…" at bounding box center [288, 106] width 58 height 8
select select "120"
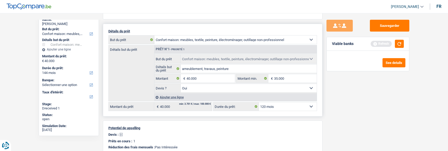
select select "120"
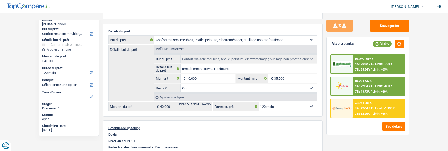
click at [374, 84] on div "10.9% | 537 € NAI: 2 984,7 € / Limit: >800 € DTI: 48.73% / Limit: <60%" at bounding box center [379, 86] width 52 height 18
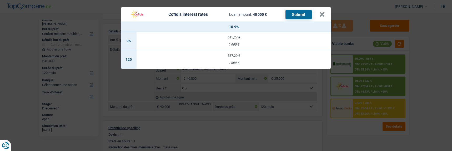
click at [236, 57] on td "537,29 € 1 600 €" at bounding box center [234, 59] width 195 height 18
select select "cofidis"
type input "10,90"
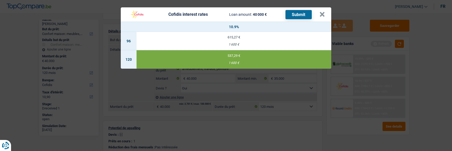
click at [303, 12] on button "Submit" at bounding box center [298, 14] width 26 height 9
click at [321, 14] on button "×" at bounding box center [322, 14] width 6 height 5
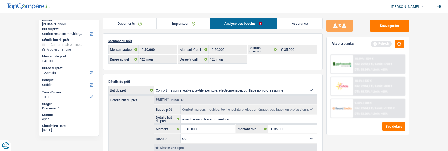
scroll to position [0, 0]
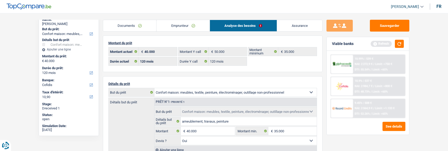
click at [135, 25] on link "Documents" at bounding box center [129, 25] width 53 height 11
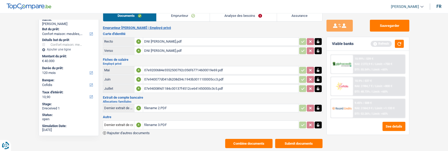
scroll to position [19, 0]
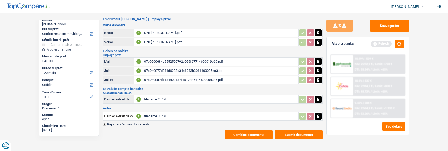
click at [292, 130] on button "Submit documents" at bounding box center [298, 134] width 47 height 9
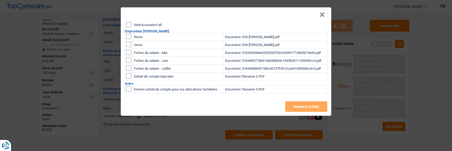
click at [130, 23] on input "Select/unselect all" at bounding box center [128, 24] width 5 height 5
checkbox input "true"
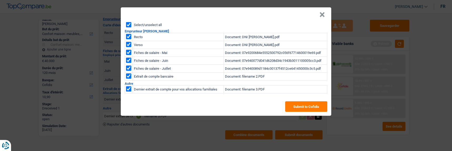
checkbox input "true"
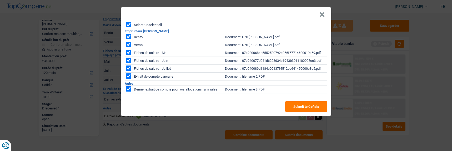
checkbox input "true"
click at [302, 106] on button "Submit to Cofidis" at bounding box center [306, 106] width 42 height 11
drag, startPoint x: 323, startPoint y: 12, endPoint x: 308, endPoint y: 12, distance: 15.0
click at [321, 12] on button "×" at bounding box center [322, 14] width 6 height 5
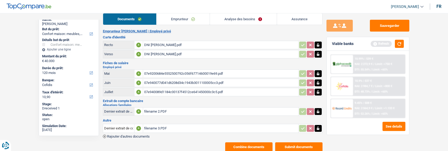
scroll to position [0, 0]
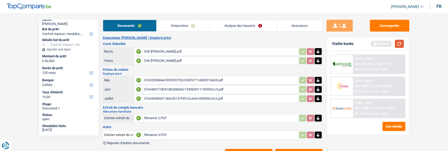
click at [401, 43] on button "button" at bounding box center [399, 44] width 9 height 8
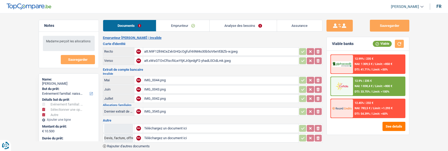
select select "familyEvent"
select select "other"
select select "60"
select select "cofidis"
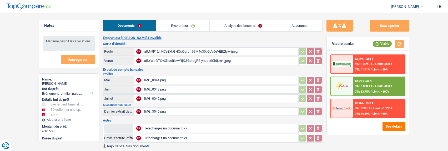
click at [197, 27] on link "Emprunteur" at bounding box center [182, 25] width 53 height 11
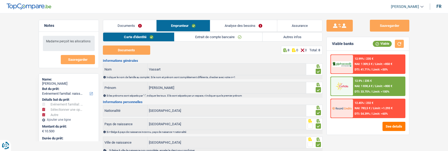
click at [221, 39] on link "Extrait de compte bancaire" at bounding box center [218, 37] width 88 height 9
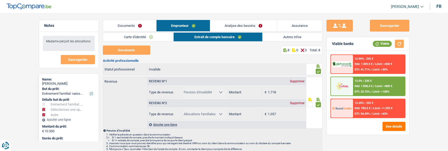
click at [139, 25] on link "Documents" at bounding box center [129, 25] width 53 height 11
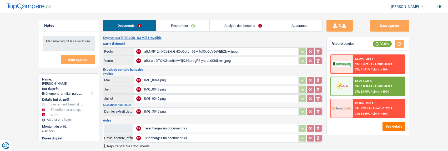
click at [153, 111] on div "IMG_3545.png" at bounding box center [220, 112] width 153 height 8
click at [159, 76] on div "IMG_0044.png" at bounding box center [220, 80] width 153 height 8
click at [250, 26] on link "Analyse des besoins" at bounding box center [243, 25] width 67 height 11
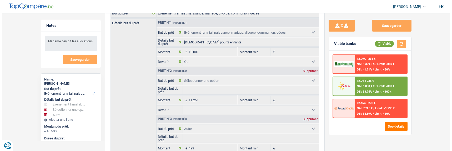
scroll to position [79, 0]
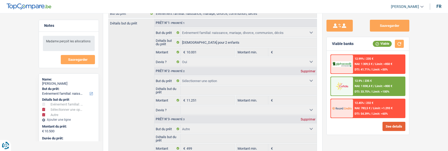
click at [391, 127] on button "See details" at bounding box center [393, 126] width 23 height 9
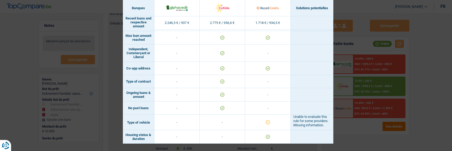
scroll to position [425, 0]
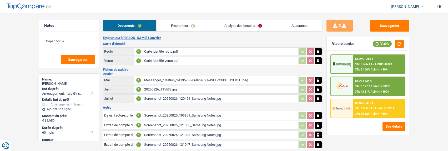
select select "movingOrInstallation"
select select "60"
select select "cofidis"
click at [192, 27] on link "Emprunteur" at bounding box center [183, 25] width 53 height 11
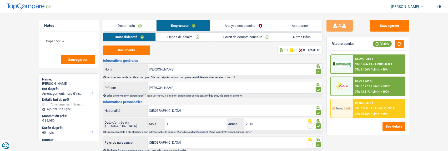
click at [293, 35] on link "Autres infos" at bounding box center [301, 37] width 41 height 9
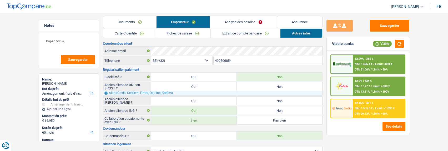
scroll to position [143, 0]
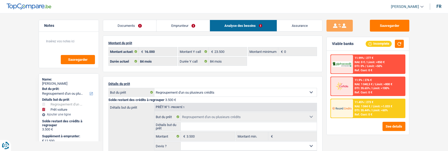
select select "refinancing"
select select "car"
select select "84"
select select "record credits"
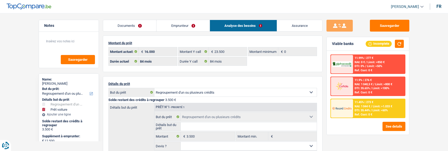
select select "84"
select select "refinancing"
select select "car"
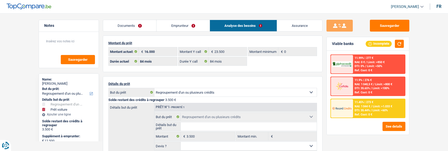
select select "yes"
select select "84"
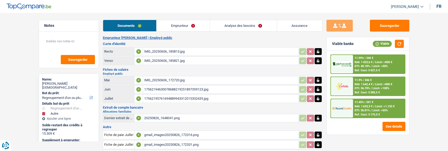
select select "refinancing"
select select "other"
select select "84"
select select "record credits"
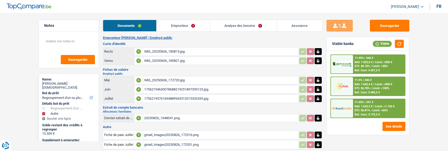
click at [190, 26] on link "Emprunteur" at bounding box center [183, 25] width 53 height 11
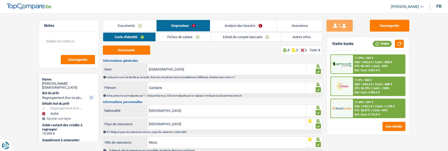
click at [251, 27] on link "Analyse des besoins" at bounding box center [243, 25] width 67 height 11
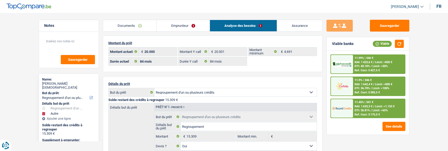
click at [188, 22] on link "Emprunteur" at bounding box center [183, 25] width 53 height 11
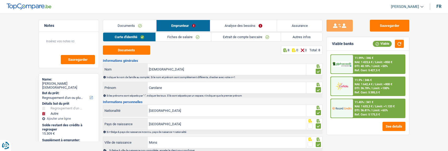
click at [299, 36] on link "Autres infos" at bounding box center [301, 37] width 41 height 9
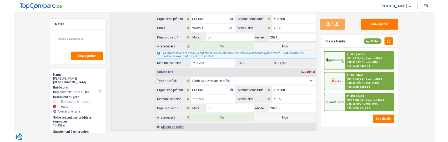
scroll to position [364, 0]
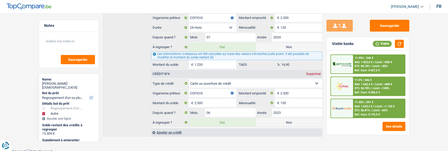
click at [375, 107] on span "Limit: >1.133 €" at bounding box center [384, 106] width 19 height 3
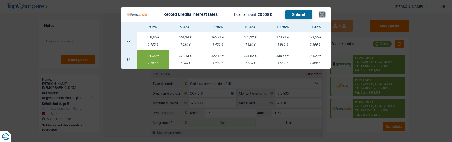
click at [323, 12] on button "×" at bounding box center [322, 14] width 6 height 5
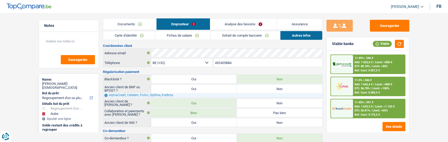
scroll to position [0, 0]
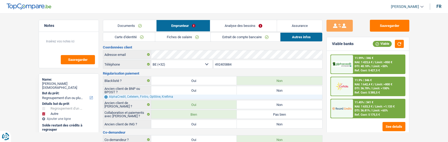
click at [266, 26] on link "Analyse des besoins" at bounding box center [243, 25] width 67 height 11
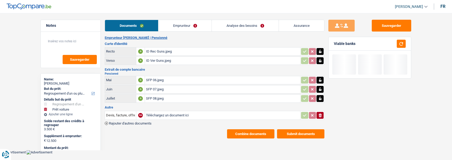
select select "refinancing"
select select "car"
select select "84"
select select "record credits"
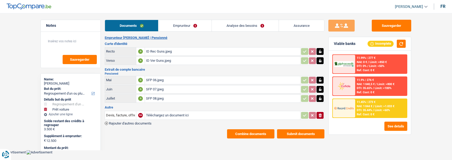
click at [260, 26] on link "Analyse des besoins" at bounding box center [245, 25] width 67 height 11
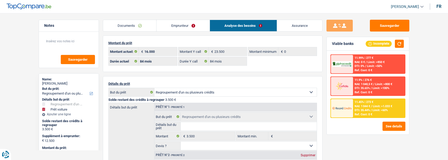
click at [198, 28] on link "Emprunteur" at bounding box center [183, 25] width 53 height 11
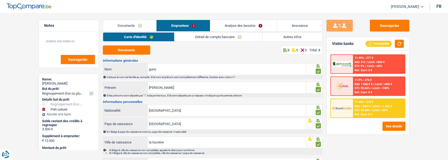
click at [290, 36] on link "Autres infos" at bounding box center [293, 37] width 60 height 9
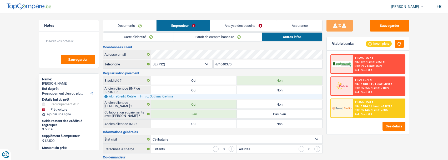
click at [369, 109] on div "11.45% | 273 € NAI: 1 044 € / Limit: >1.033 € DTI: 35.44% / Limit: <60% Ref. Co…" at bounding box center [379, 108] width 52 height 18
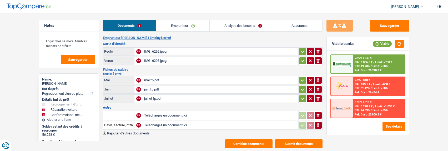
select select "refinancing"
select select "carRepair"
select select "household"
select select "120"
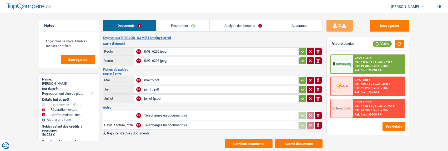
select select "alphacredit"
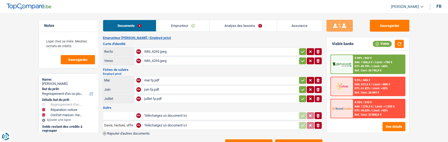
click at [121, 112] on input "text" at bounding box center [118, 115] width 29 height 8
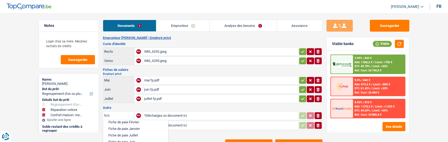
scroll to position [39, 0]
type input "Fiche de paie Mai"
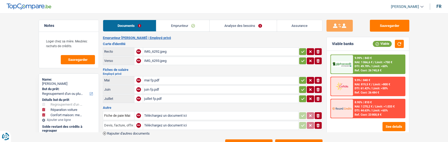
click at [124, 123] on input "Devis, facture, offre, bon de commande" at bounding box center [118, 125] width 29 height 8
click at [128, 139] on li "Fiche de paie Juin" at bounding box center [133, 142] width 54 height 7
type input "Fiche de paie Juin"
click at [114, 132] on span "Rajouter d'autres documents" at bounding box center [128, 133] width 43 height 3
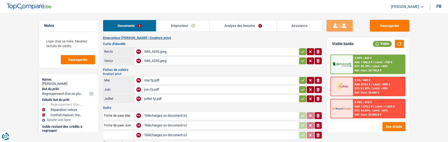
click at [115, 131] on input "text" at bounding box center [118, 135] width 29 height 8
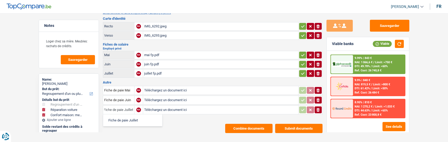
scroll to position [28, 0]
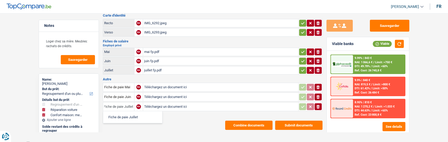
type input "Fiche de paie Juillet"
click at [127, 115] on li "Fiche de paie Juillet" at bounding box center [133, 117] width 54 height 7
type input "C:\fakepath\Billet de paie - [DATE] - [DATE] - SARR [PERSON_NAME] - (FR).pdf"
type input "C:\fakepath\juin foot .pdf"
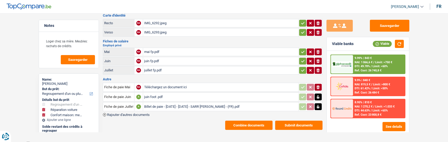
type input "C:\fakepath\mai foot.pdf"
click at [301, 69] on icon "button" at bounding box center [302, 70] width 3 height 2
click at [300, 59] on button "button" at bounding box center [302, 61] width 7 height 7
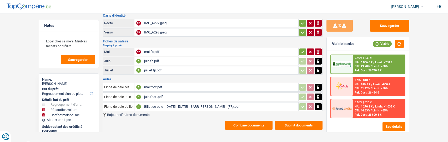
click at [301, 51] on icon "button" at bounding box center [303, 51] width 4 height 5
click at [303, 30] on icon "button" at bounding box center [303, 32] width 4 height 5
click at [298, 21] on td "ionicons-v5-e" at bounding box center [310, 23] width 24 height 8
click at [301, 21] on icon "button" at bounding box center [303, 23] width 4 height 5
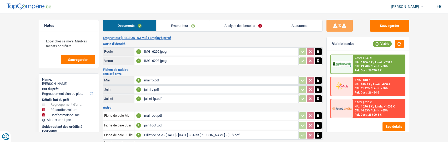
click at [177, 23] on link "Emprunteur" at bounding box center [183, 25] width 53 height 11
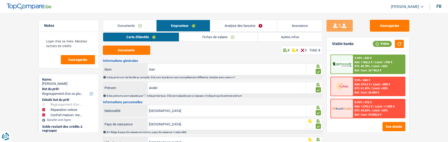
click at [230, 36] on link "Fiches de salaire" at bounding box center [218, 37] width 78 height 9
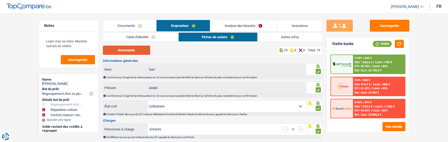
click at [125, 51] on button "Documents" at bounding box center [126, 50] width 47 height 9
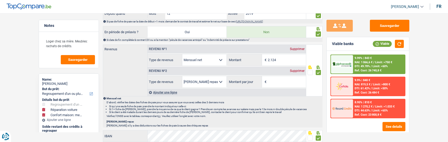
scroll to position [263, 0]
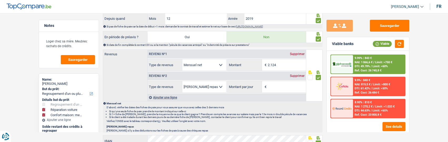
click at [217, 84] on select "Allocation d'handicap Allocations chômage Allocations familiales Chèques repas …" at bounding box center [204, 86] width 44 height 11
select select "netSalary"
click at [182, 81] on select "Allocation d'handicap Allocations chômage Allocations familiales Chèques repas …" at bounding box center [204, 86] width 44 height 11
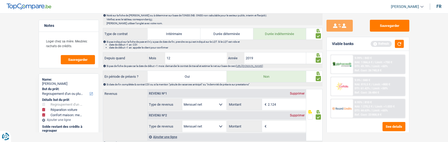
scroll to position [237, 0]
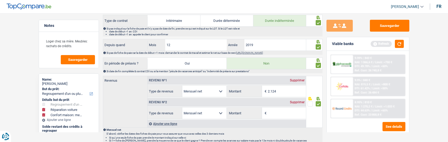
click at [275, 113] on input "Montant" at bounding box center [287, 112] width 38 height 11
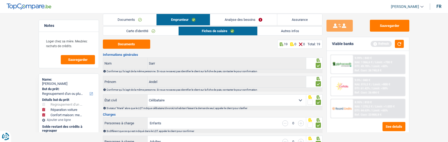
scroll to position [0, 0]
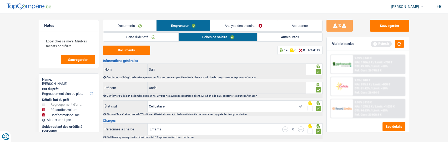
type input "1.435"
click at [257, 25] on link "Analyse des besoins" at bounding box center [243, 25] width 67 height 11
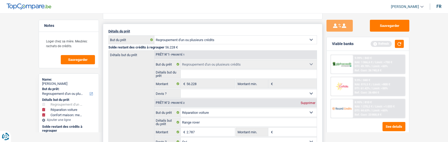
scroll to position [79, 0]
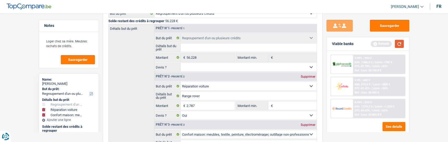
click at [399, 46] on button "button" at bounding box center [399, 44] width 9 height 8
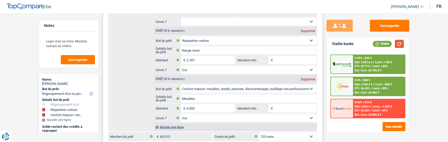
scroll to position [132, 0]
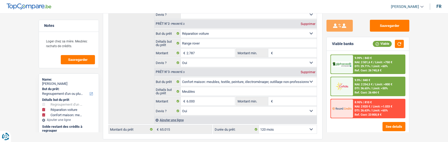
click at [384, 88] on div "9.9% | 840 € NAI: 2 254,5 € / Limit: >800 € DTI: 36.65% / Limit: <50% Ref. Cost…" at bounding box center [379, 86] width 52 height 18
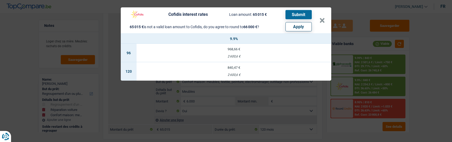
click at [303, 26] on button "Apply" at bounding box center [298, 26] width 26 height 9
type input "9.772"
type input "66.000"
select select "144"
type input "66.000"
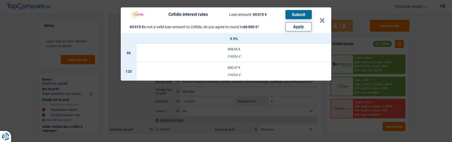
select select "144"
type input "66.000"
select select "144"
select select "other"
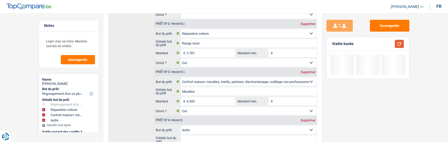
click at [398, 43] on button "button" at bounding box center [399, 44] width 9 height 8
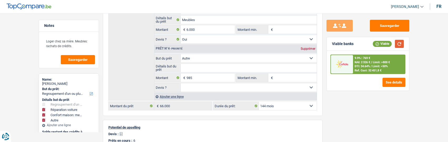
scroll to position [210, 0]
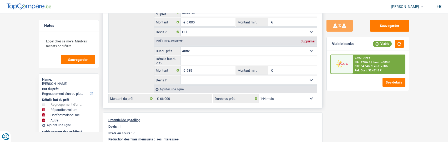
click at [301, 98] on select "12 mois 18 mois 24 mois 30 mois 36 mois 42 mois 48 mois 60 mois 72 mois 84 mois…" at bounding box center [288, 98] width 58 height 8
select select "120"
click at [259, 94] on select "12 mois 18 mois 24 mois 30 mois 36 mois 42 mois 48 mois 60 mois 72 mois 84 mois…" at bounding box center [288, 98] width 58 height 8
select select "120"
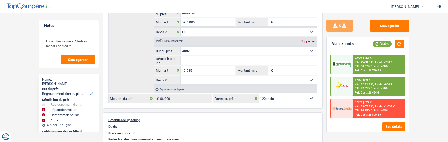
click at [360, 89] on span "DTI: 37.01%" at bounding box center [362, 88] width 15 height 3
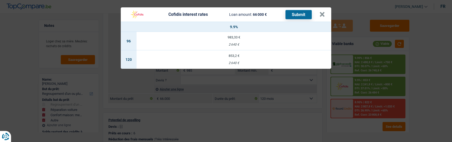
click at [236, 57] on td "853,2 € 2 640 €" at bounding box center [234, 59] width 195 height 18
select select "cofidis"
type input "9,90"
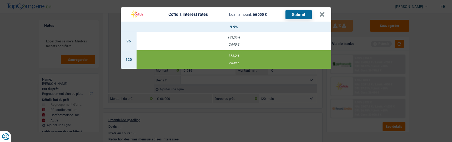
click at [301, 11] on button "Submit" at bounding box center [298, 14] width 26 height 9
click at [325, 12] on button "×" at bounding box center [322, 14] width 6 height 5
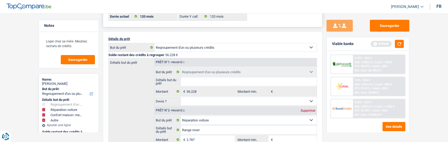
scroll to position [0, 0]
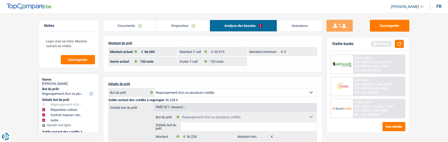
click at [141, 29] on link "Documents" at bounding box center [129, 25] width 53 height 11
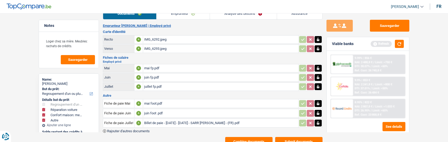
scroll to position [28, 0]
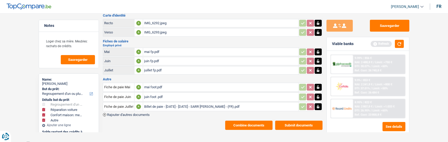
click at [300, 120] on button "Submit documents" at bounding box center [298, 124] width 47 height 9
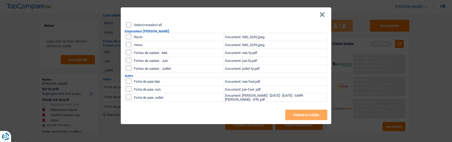
drag, startPoint x: 127, startPoint y: 22, endPoint x: 143, endPoint y: 33, distance: 19.8
click at [129, 24] on input "Select/unselect all" at bounding box center [128, 24] width 5 height 5
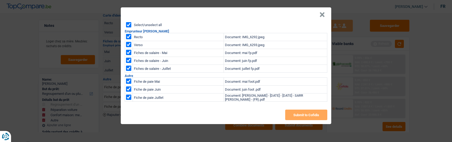
checkbox input "true"
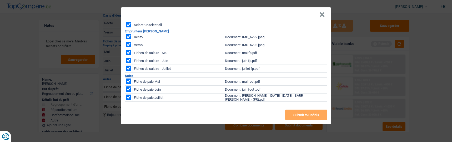
checkbox input "true"
click at [299, 110] on button "Submit to Cofidis" at bounding box center [306, 114] width 42 height 11
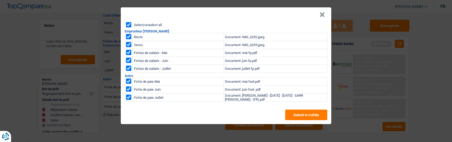
click at [324, 14] on button "×" at bounding box center [322, 14] width 6 height 5
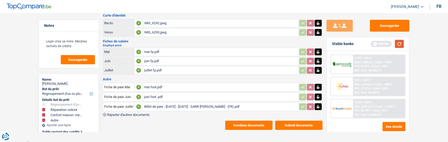
click at [399, 43] on button "button" at bounding box center [399, 44] width 9 height 8
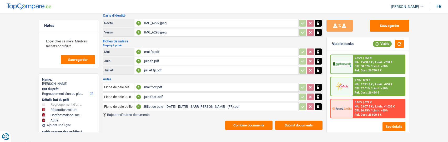
click at [372, 65] on span "Limit: <60%" at bounding box center [379, 65] width 15 height 3
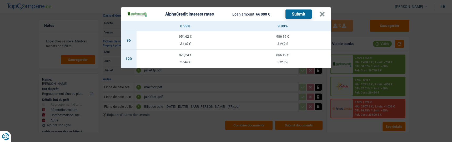
click at [186, 56] on td "823,24 € 2 640 €" at bounding box center [185, 58] width 97 height 18
select select "alphacredit"
type input "8,99"
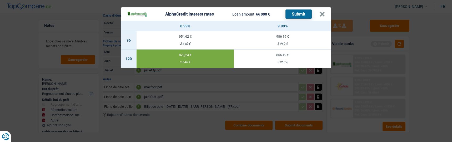
click at [293, 11] on button "Submit" at bounding box center [298, 13] width 26 height 9
click at [321, 12] on button "×" at bounding box center [322, 14] width 6 height 5
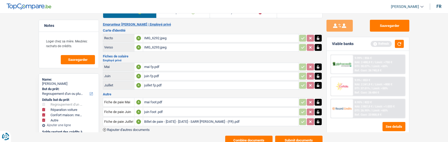
scroll to position [0, 0]
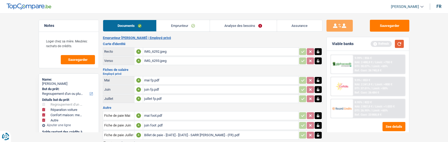
click at [402, 43] on button "button" at bounding box center [399, 44] width 9 height 8
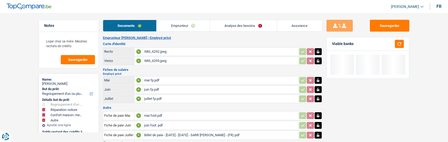
click at [249, 27] on link "Analyse des besoins" at bounding box center [243, 25] width 67 height 11
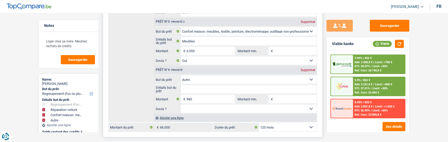
scroll to position [184, 0]
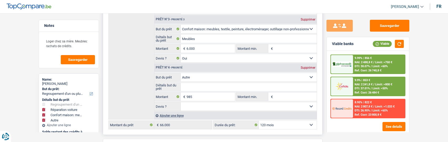
click at [310, 66] on div "Supprimer" at bounding box center [307, 67] width 17 height 3
type input "8.787"
type input "65.015"
select select "144"
type input "65.015"
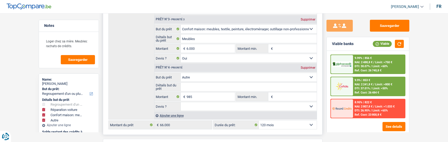
select select "144"
type input "65.015"
select select "144"
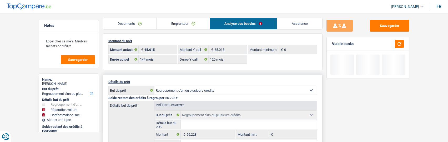
scroll to position [0, 0]
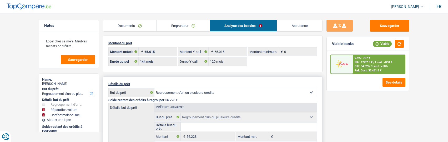
click at [134, 26] on link "Documents" at bounding box center [129, 25] width 53 height 11
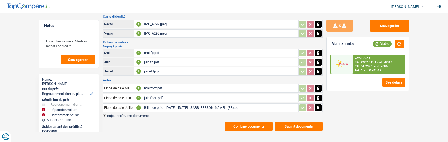
scroll to position [28, 0]
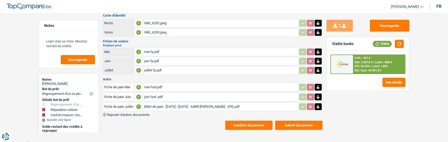
click at [250, 120] on button "Combine documents" at bounding box center [248, 124] width 47 height 9
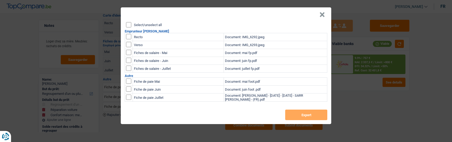
click at [129, 23] on input "Select/unselect all" at bounding box center [128, 24] width 5 height 5
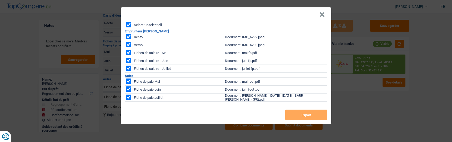
checkbox input "true"
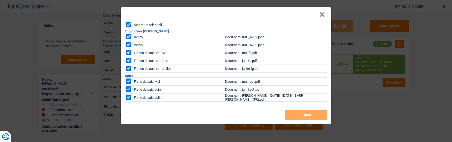
checkbox input "true"
click at [304, 113] on button "Export" at bounding box center [306, 114] width 42 height 11
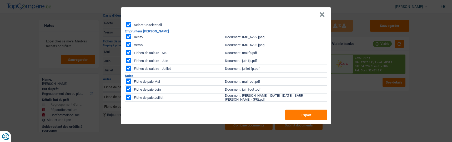
click at [360, 91] on div "× Select/unselect all Emprunteur Andel Sarr Recto Document: IMG_6292.jpeg Verso…" at bounding box center [226, 71] width 452 height 142
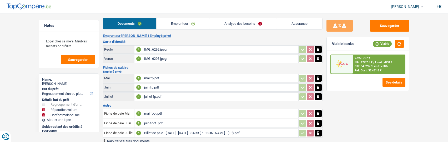
scroll to position [0, 0]
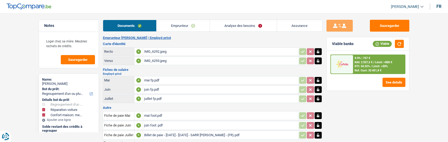
click at [246, 24] on link "Analyse des besoins" at bounding box center [243, 25] width 67 height 11
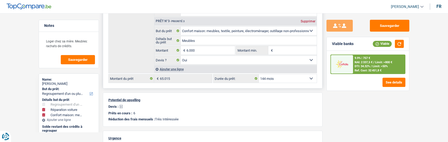
scroll to position [184, 0]
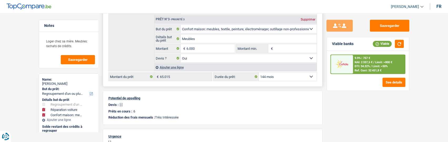
click at [300, 74] on select "12 mois 18 mois 24 mois 30 mois 36 mois 42 mois 48 mois 60 mois 72 mois 84 mois…" at bounding box center [288, 76] width 58 height 8
select select "120"
click at [259, 72] on select "12 mois 18 mois 24 mois 30 mois 36 mois 42 mois 48 mois 60 mois 72 mois 84 mois…" at bounding box center [288, 76] width 58 height 8
select select "120"
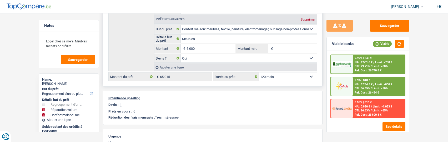
click at [293, 76] on select "12 mois 18 mois 24 mois 30 mois 36 mois 42 mois 48 mois 60 mois 72 mois 84 mois…" at bounding box center [288, 76] width 58 height 8
select select "84"
click at [259, 72] on select "12 mois 18 mois 24 mois 30 mois 36 mois 42 mois 48 mois 60 mois 72 mois 84 mois…" at bounding box center [288, 76] width 58 height 8
select select "84"
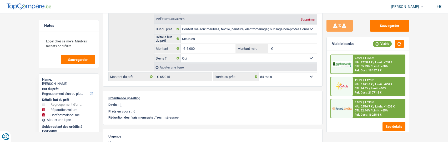
click at [360, 110] on span "DTI: 32.44%" at bounding box center [362, 110] width 15 height 3
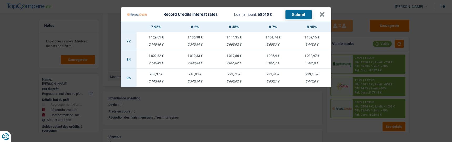
click at [157, 57] on td "1 002,82 € 2 145,49 €" at bounding box center [156, 59] width 39 height 18
select select "record credits"
type input "7,95"
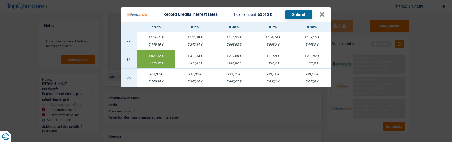
click at [302, 14] on button "Submit" at bounding box center [298, 14] width 26 height 9
click at [322, 12] on button "×" at bounding box center [322, 14] width 6 height 5
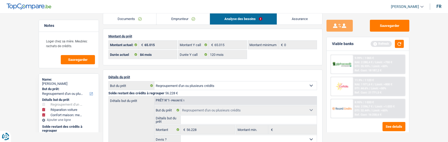
scroll to position [0, 0]
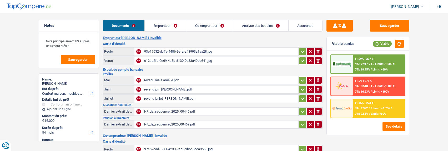
select select "household"
select select "84"
select select "record credits"
click at [178, 26] on link "Emprunteur" at bounding box center [166, 25] width 42 height 11
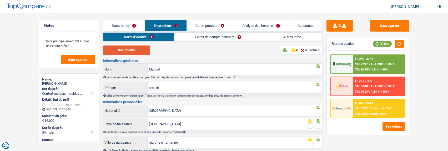
click at [137, 50] on button "Documents" at bounding box center [126, 50] width 47 height 9
click at [316, 69] on span at bounding box center [318, 71] width 5 height 5
click at [0, 0] on input "radio" at bounding box center [0, 0] width 0 height 0
click at [319, 87] on span at bounding box center [318, 89] width 5 height 5
click at [0, 0] on input "radio" at bounding box center [0, 0] width 0 height 0
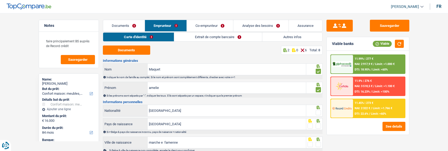
drag, startPoint x: 321, startPoint y: 111, endPoint x: 317, endPoint y: 119, distance: 9.3
click at [319, 115] on div at bounding box center [314, 111] width 16 height 12
click at [318, 127] on div at bounding box center [318, 126] width 5 height 7
click at [318, 124] on span at bounding box center [318, 125] width 5 height 5
click at [0, 0] on input "radio" at bounding box center [0, 0] width 0 height 0
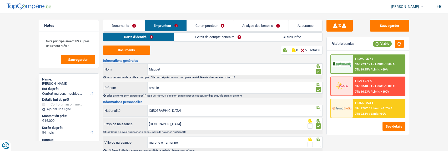
click at [317, 110] on span at bounding box center [318, 112] width 5 height 5
click at [0, 0] on input "radio" at bounding box center [0, 0] width 0 height 0
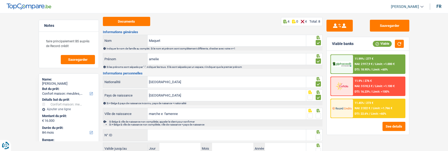
scroll to position [53, 0]
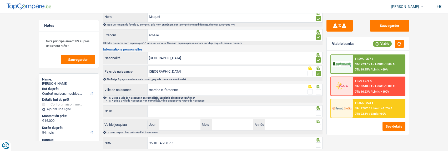
click at [317, 91] on span at bounding box center [318, 91] width 5 height 5
click at [0, 0] on input "radio" at bounding box center [0, 0] width 0 height 0
click at [262, 112] on input "N° ID" at bounding box center [227, 110] width 158 height 11
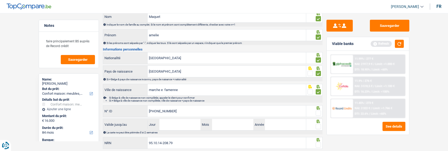
type input "[PHONE_NUMBER]"
click at [317, 110] on span at bounding box center [318, 112] width 5 height 5
click at [0, 0] on input "radio" at bounding box center [0, 0] width 0 height 0
click at [189, 126] on input "Jour" at bounding box center [179, 124] width 41 height 11
type input "04"
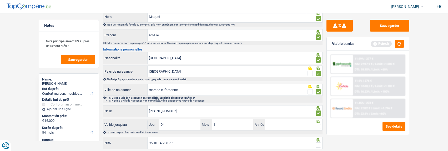
type input "10"
type input "2032"
click at [318, 126] on span at bounding box center [318, 126] width 5 height 5
click at [0, 0] on input "radio" at bounding box center [0, 0] width 0 height 0
click at [315, 142] on fieldset at bounding box center [313, 145] width 13 height 7
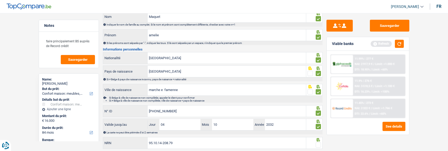
click at [317, 143] on span at bounding box center [318, 144] width 5 height 5
click at [0, 0] on input "radio" at bounding box center [0, 0] width 0 height 0
click at [392, 22] on button "Sauvegarder" at bounding box center [389, 26] width 39 height 12
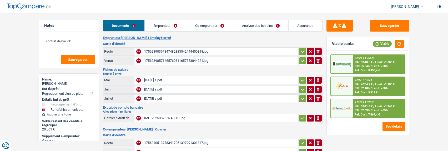
select select "refinancing"
select select "houseOrGarden"
select select "120"
select select "record credits"
